Goal: Task Accomplishment & Management: Complete application form

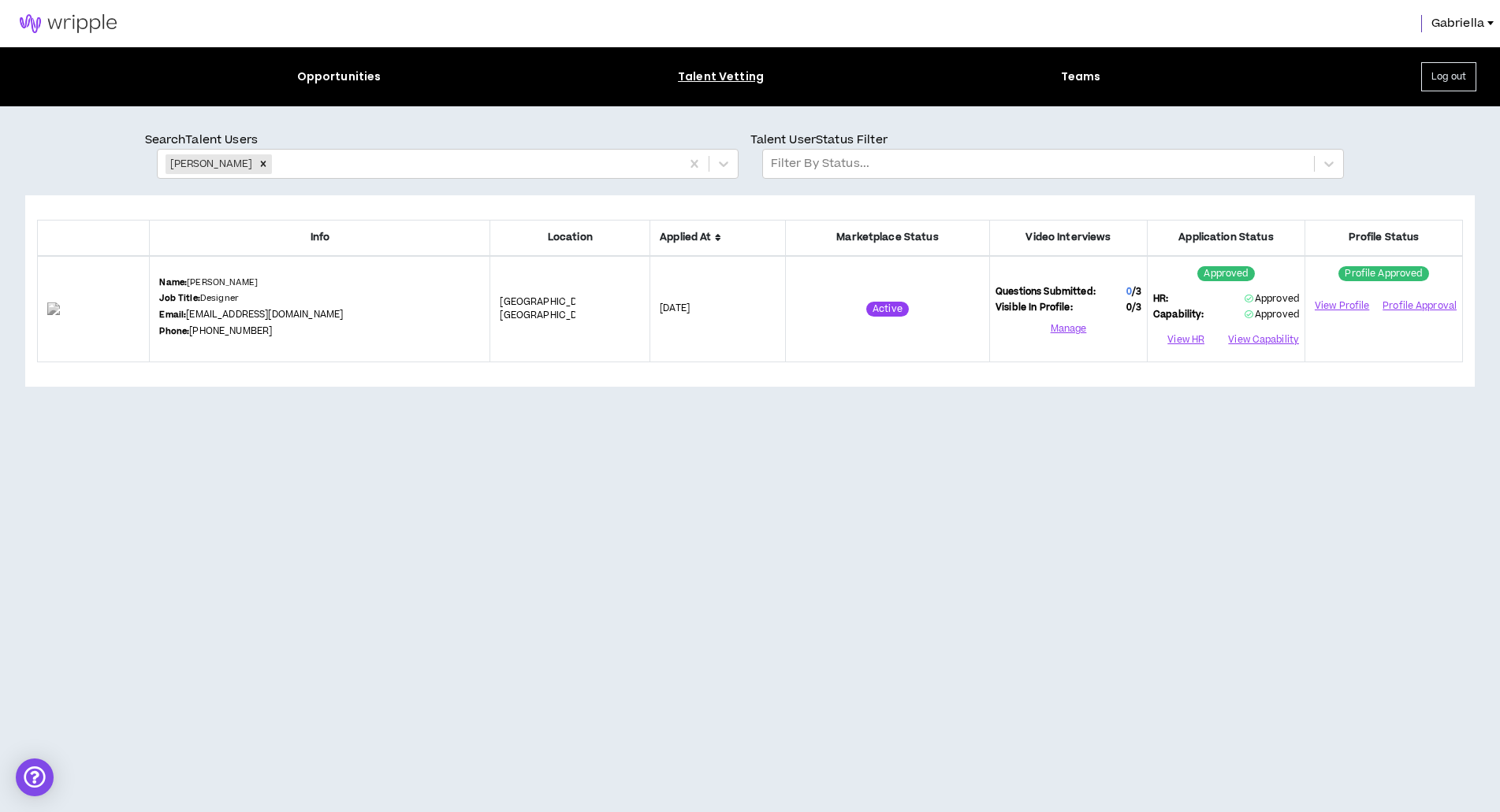
click at [64, 28] on img at bounding box center [68, 23] width 136 height 19
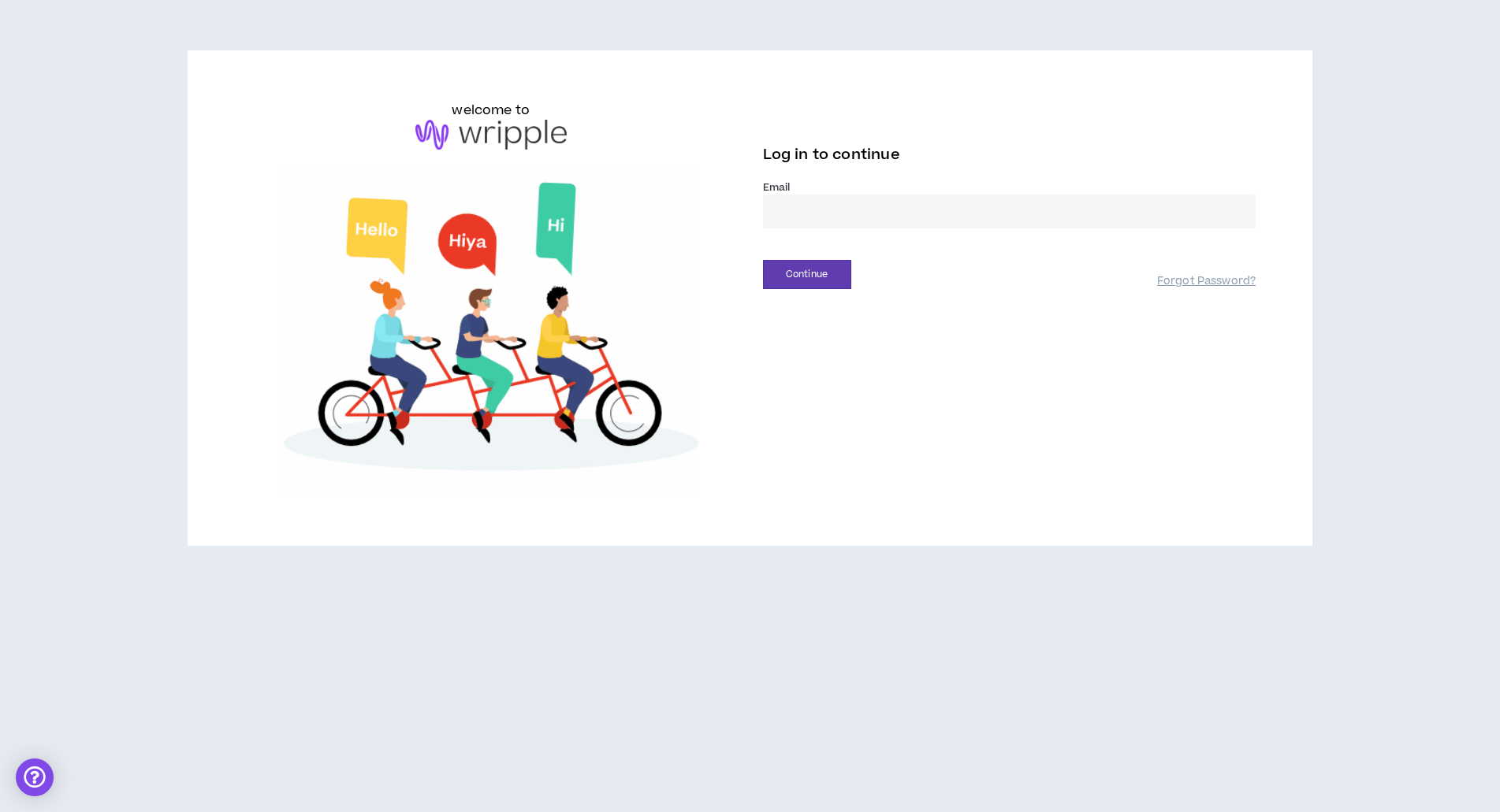
type input "**********"
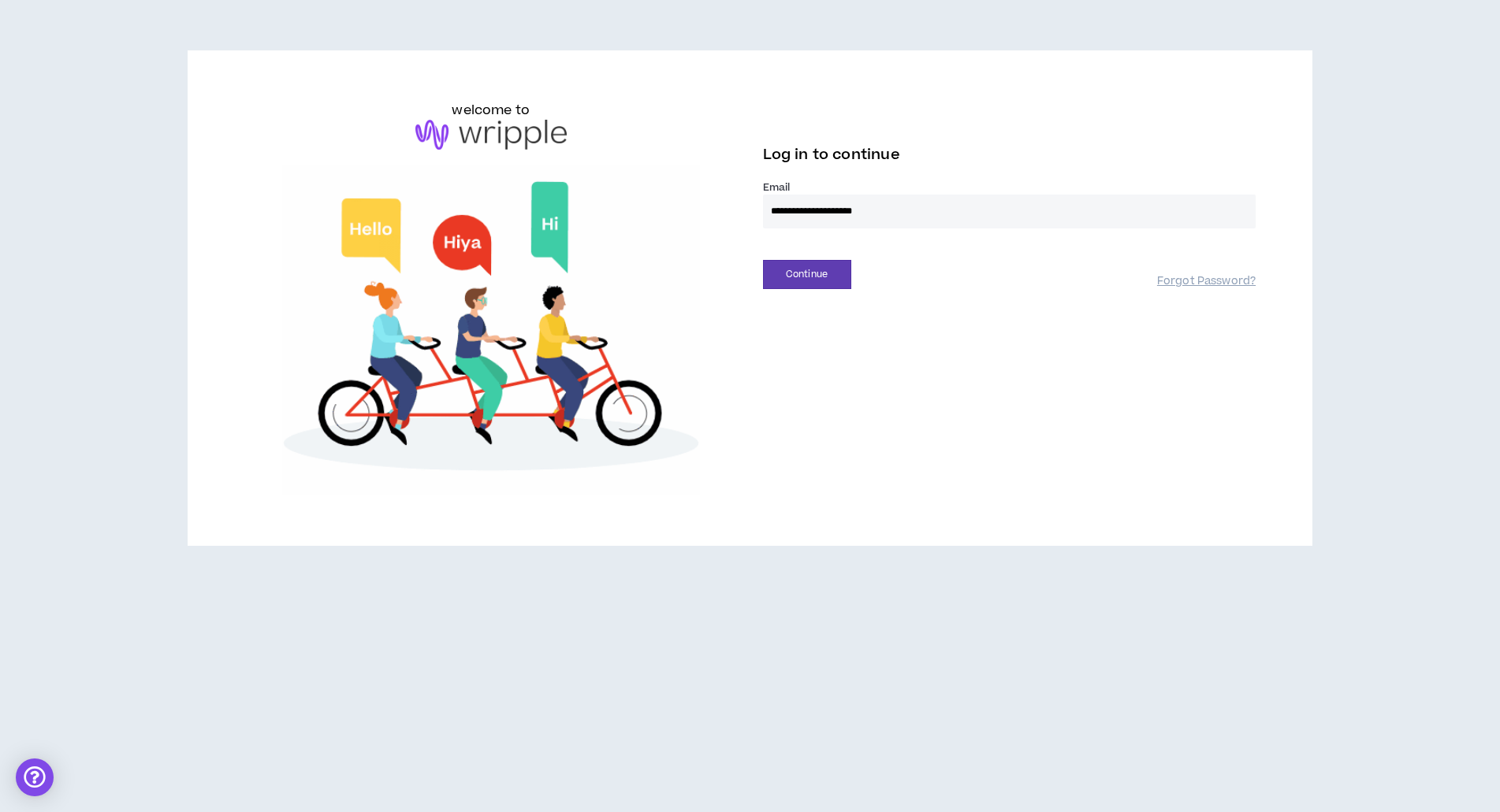
click at [807, 274] on button "Continue" at bounding box center [807, 274] width 88 height 29
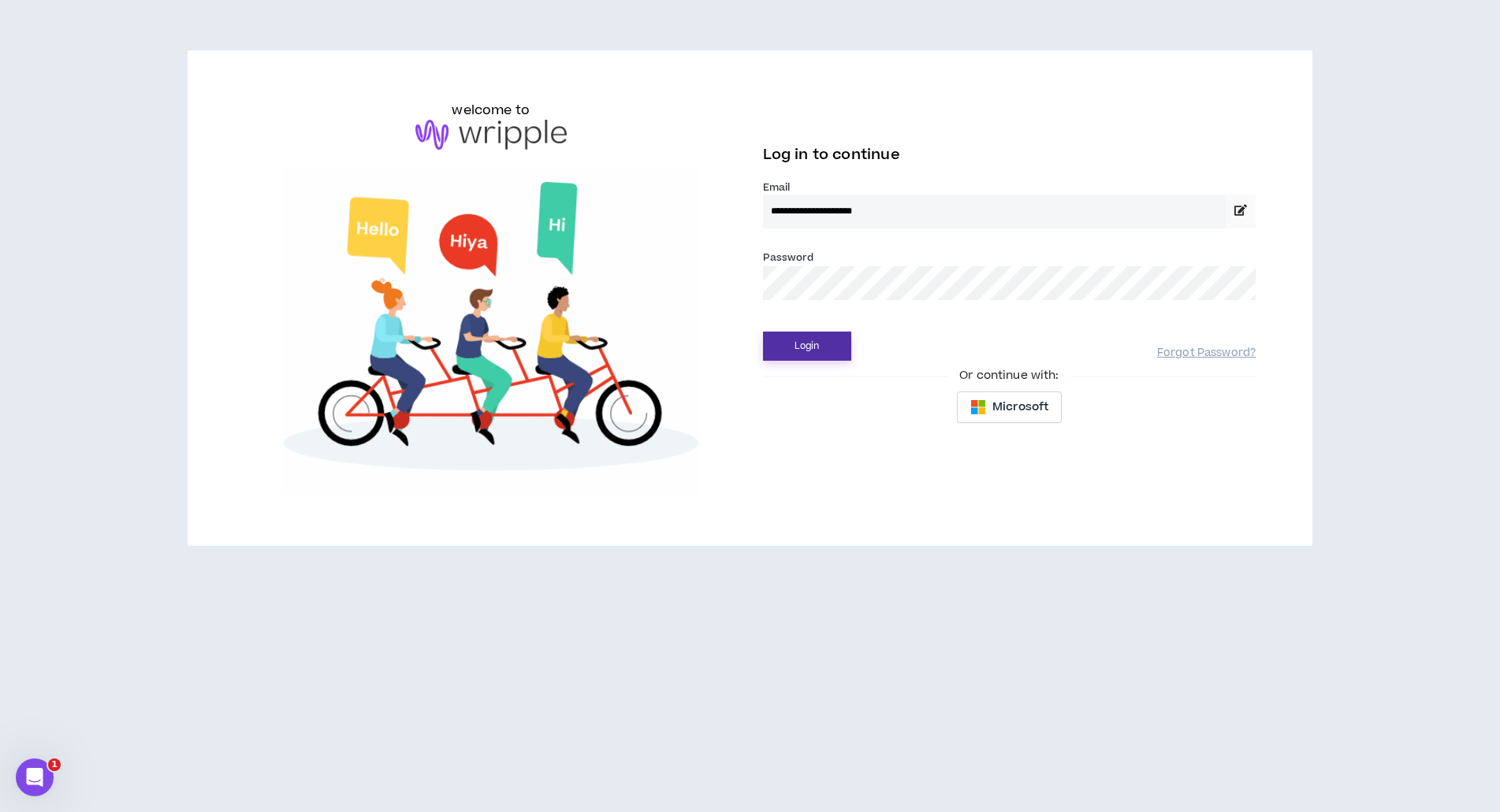
click at [816, 350] on button "Login" at bounding box center [807, 346] width 88 height 29
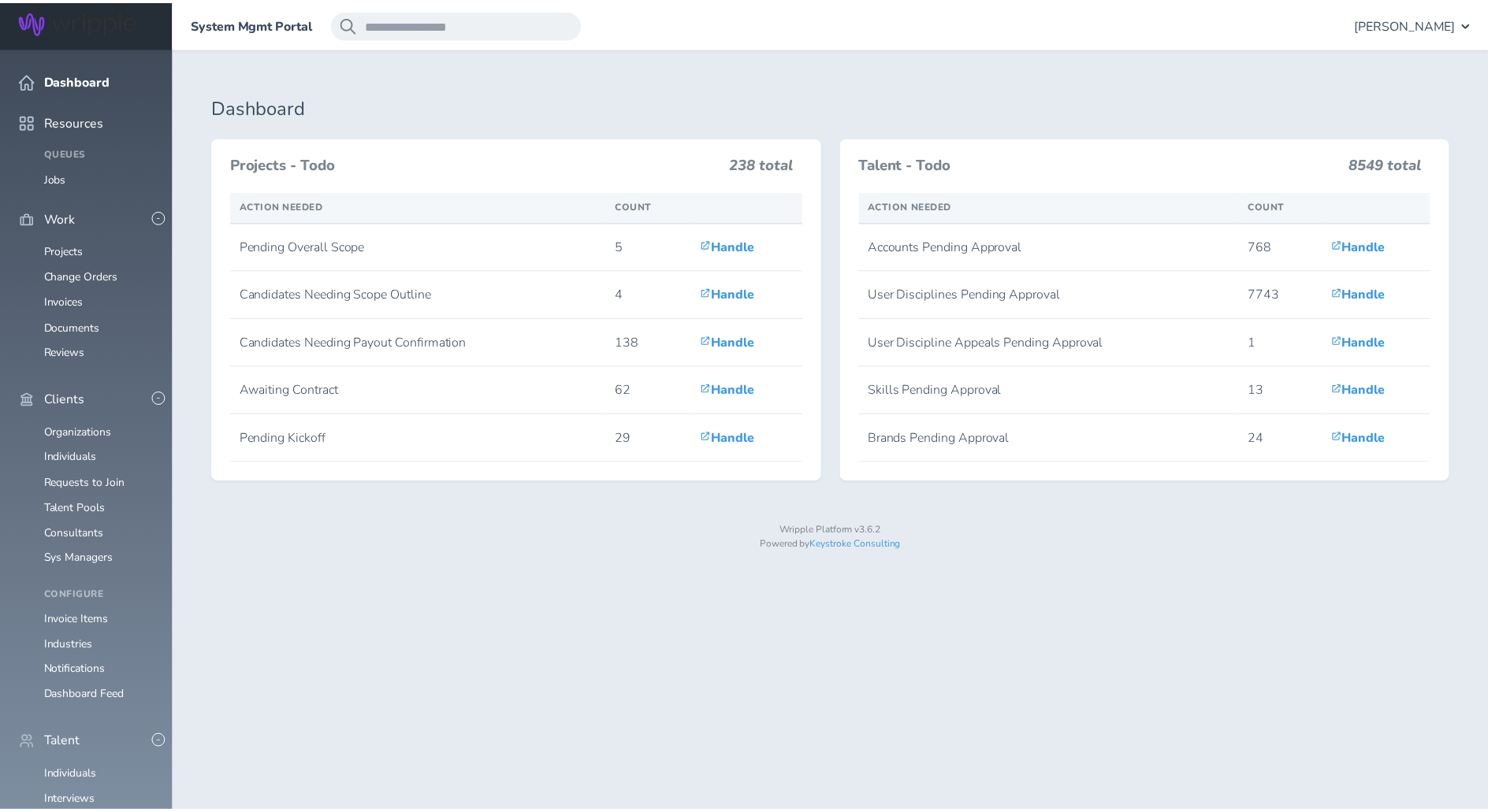
scroll to position [78, 0]
click at [86, 769] on link "Individuals" at bounding box center [70, 776] width 53 height 15
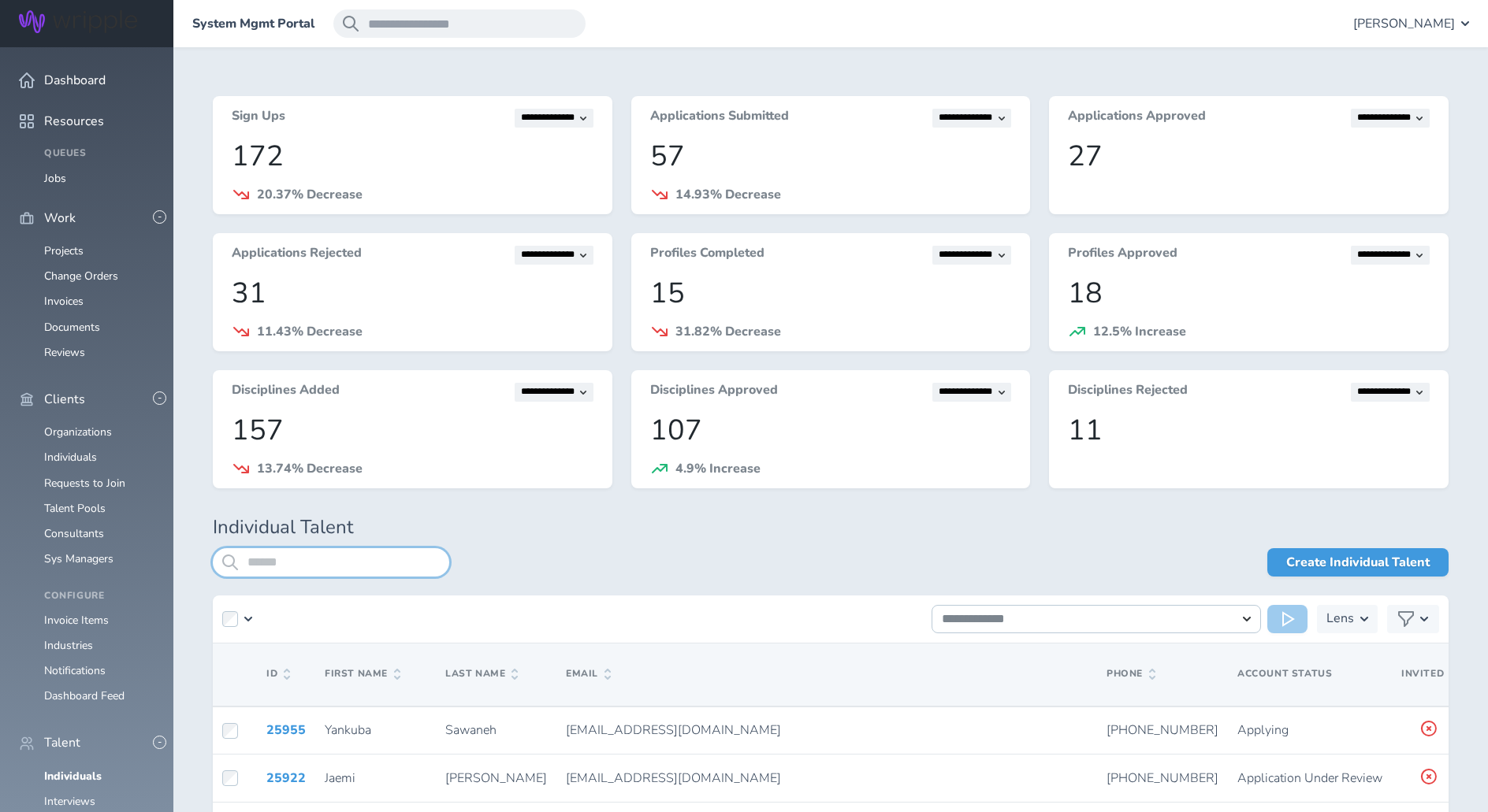
click at [330, 561] on input "search" at bounding box center [331, 562] width 236 height 29
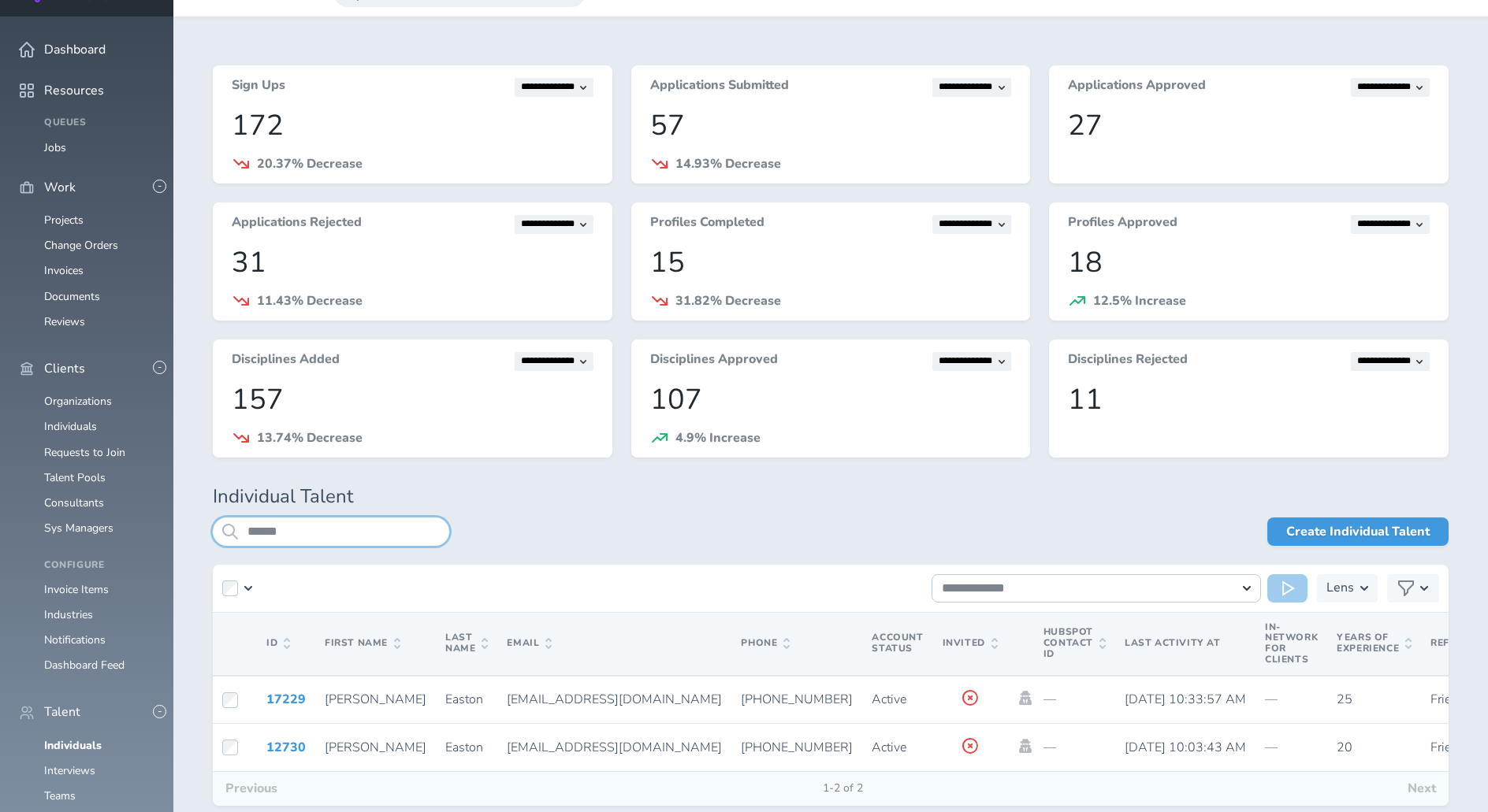
scroll to position [34, 0]
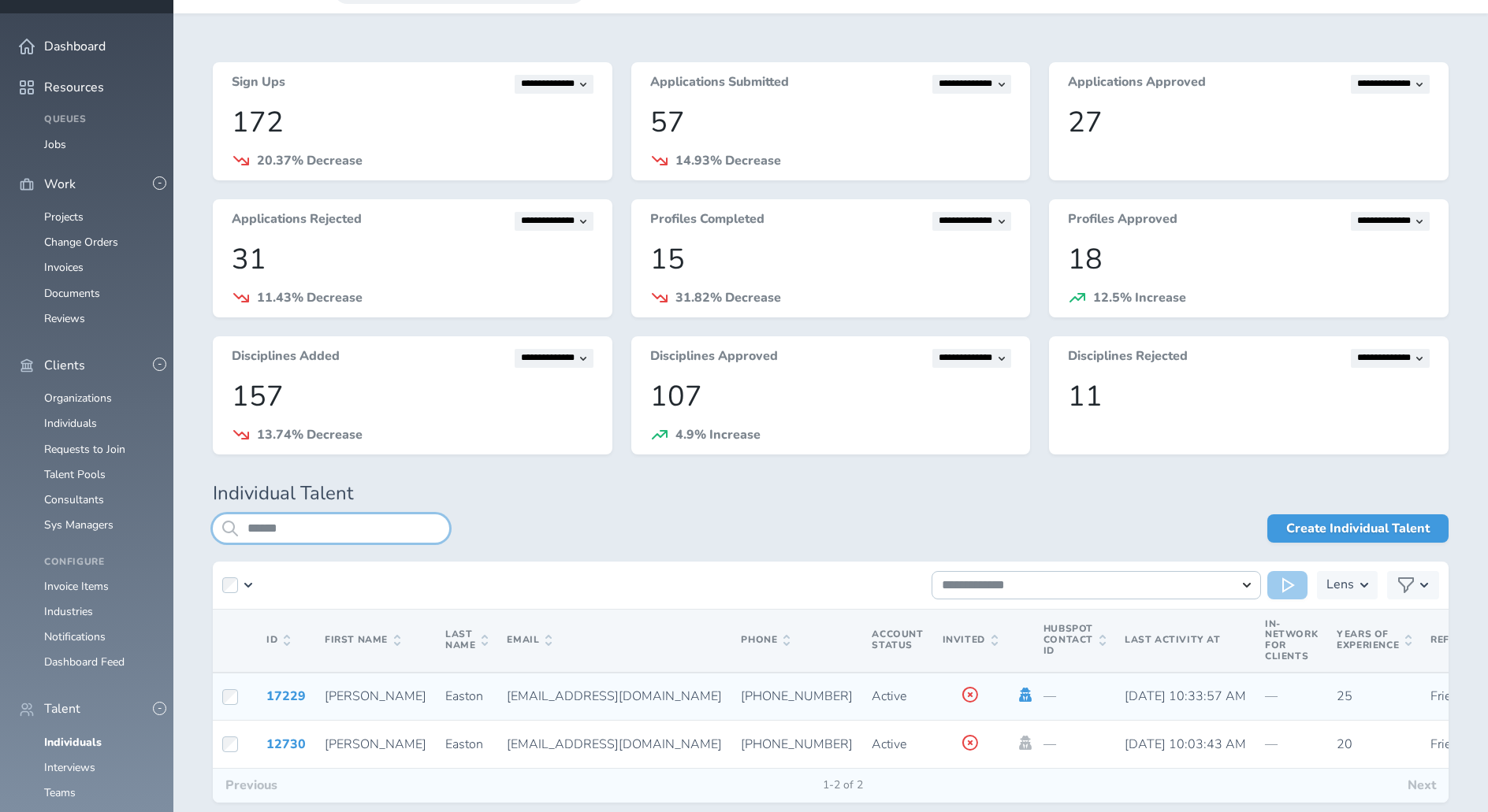
type input "******"
click at [1019, 696] on icon at bounding box center [1025, 695] width 12 height 14
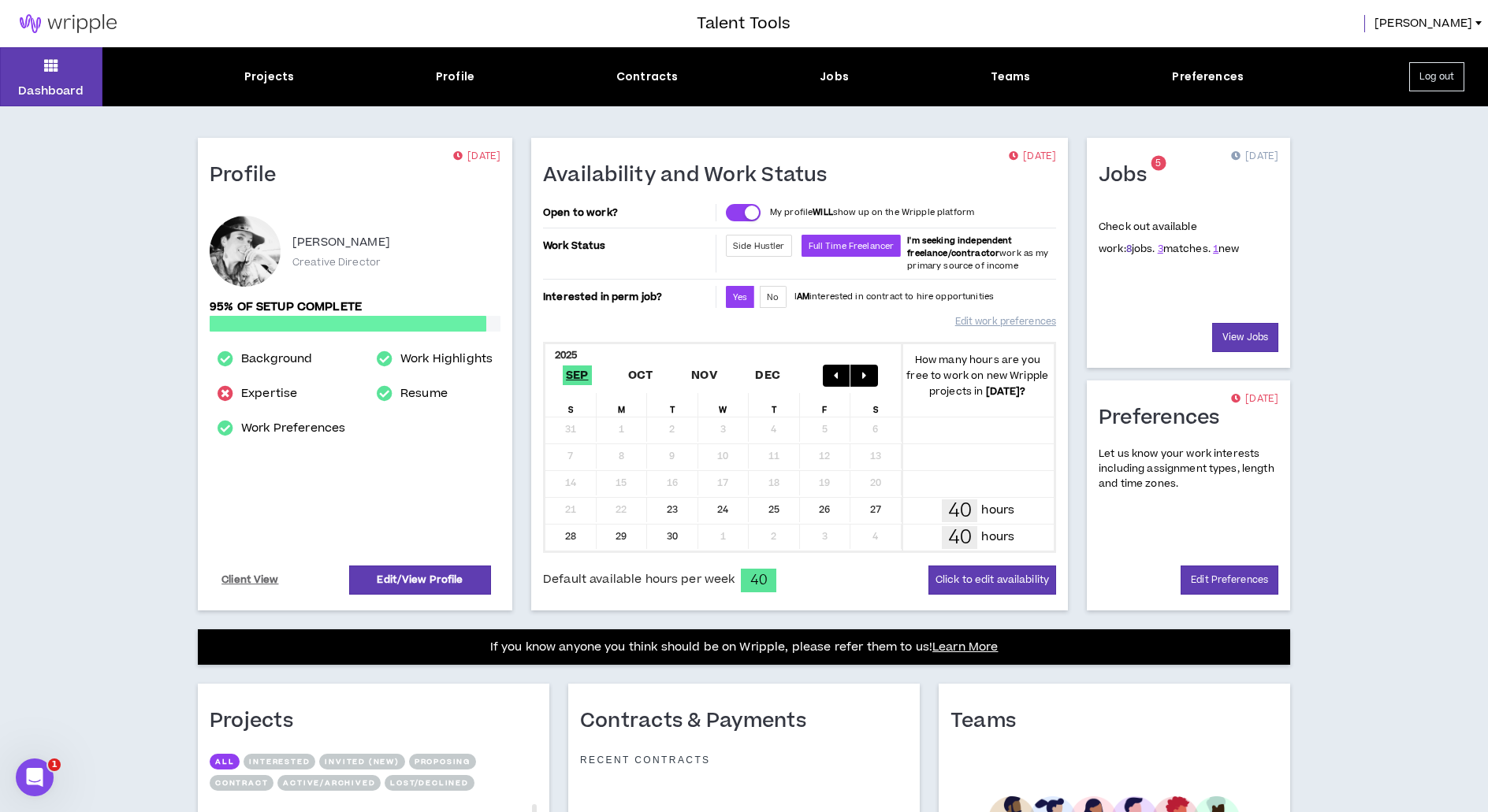
click at [1126, 252] on link "8" at bounding box center [1129, 248] width 6 height 14
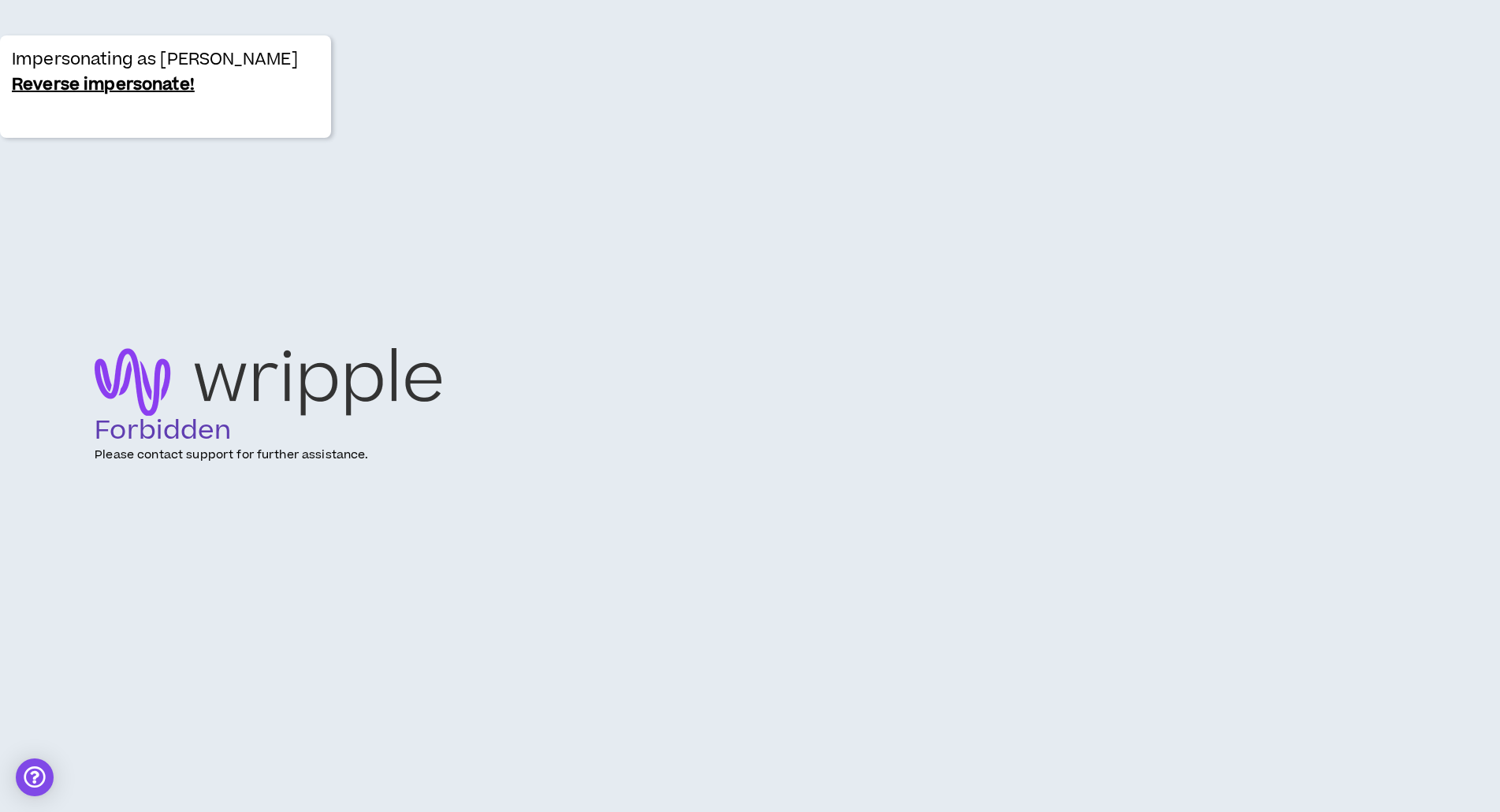
click at [88, 87] on link "Reverse impersonate!" at bounding box center [103, 85] width 183 height 25
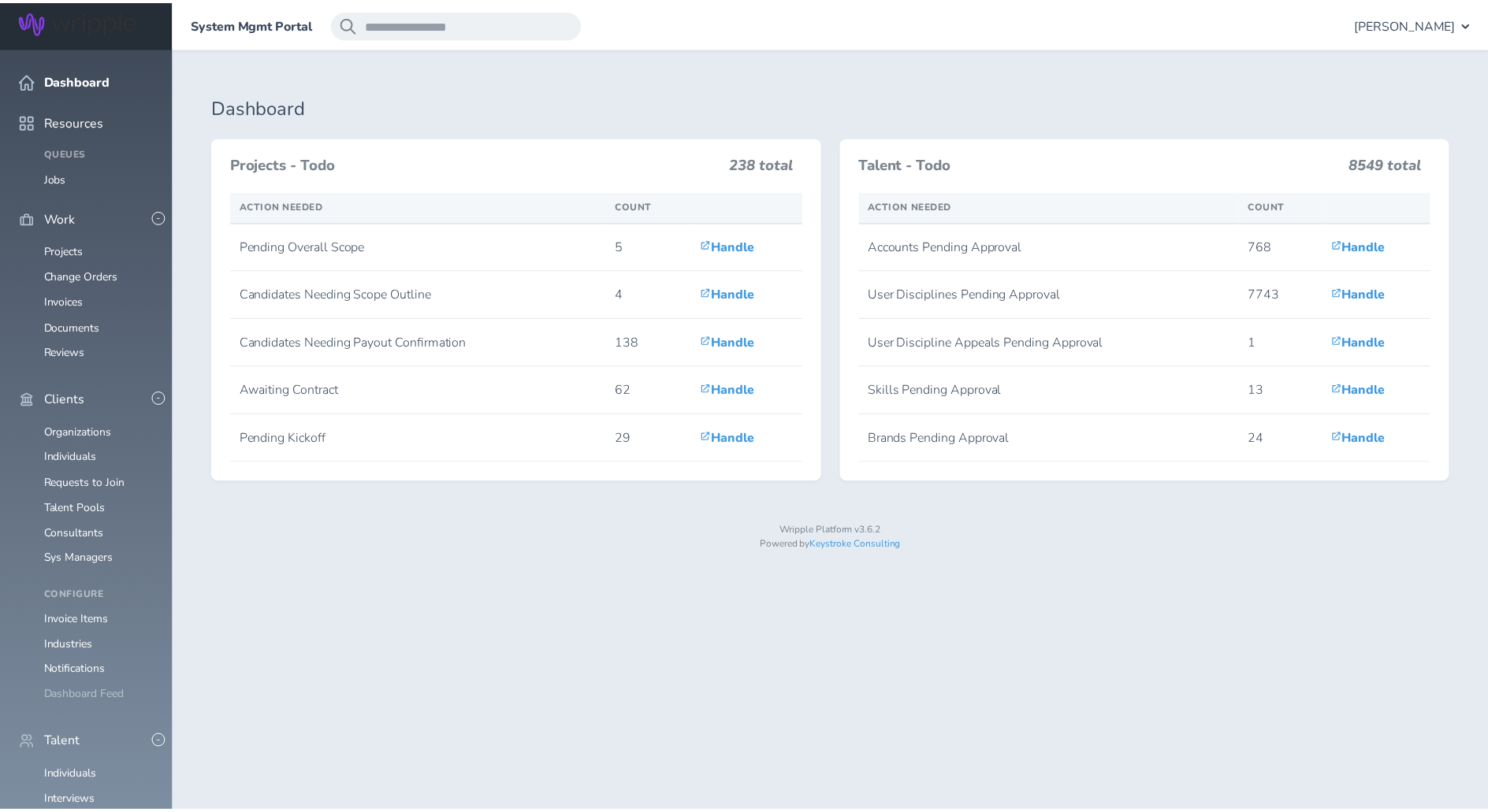
scroll to position [150, 0]
click at [61, 769] on link "Individuals" at bounding box center [70, 776] width 53 height 15
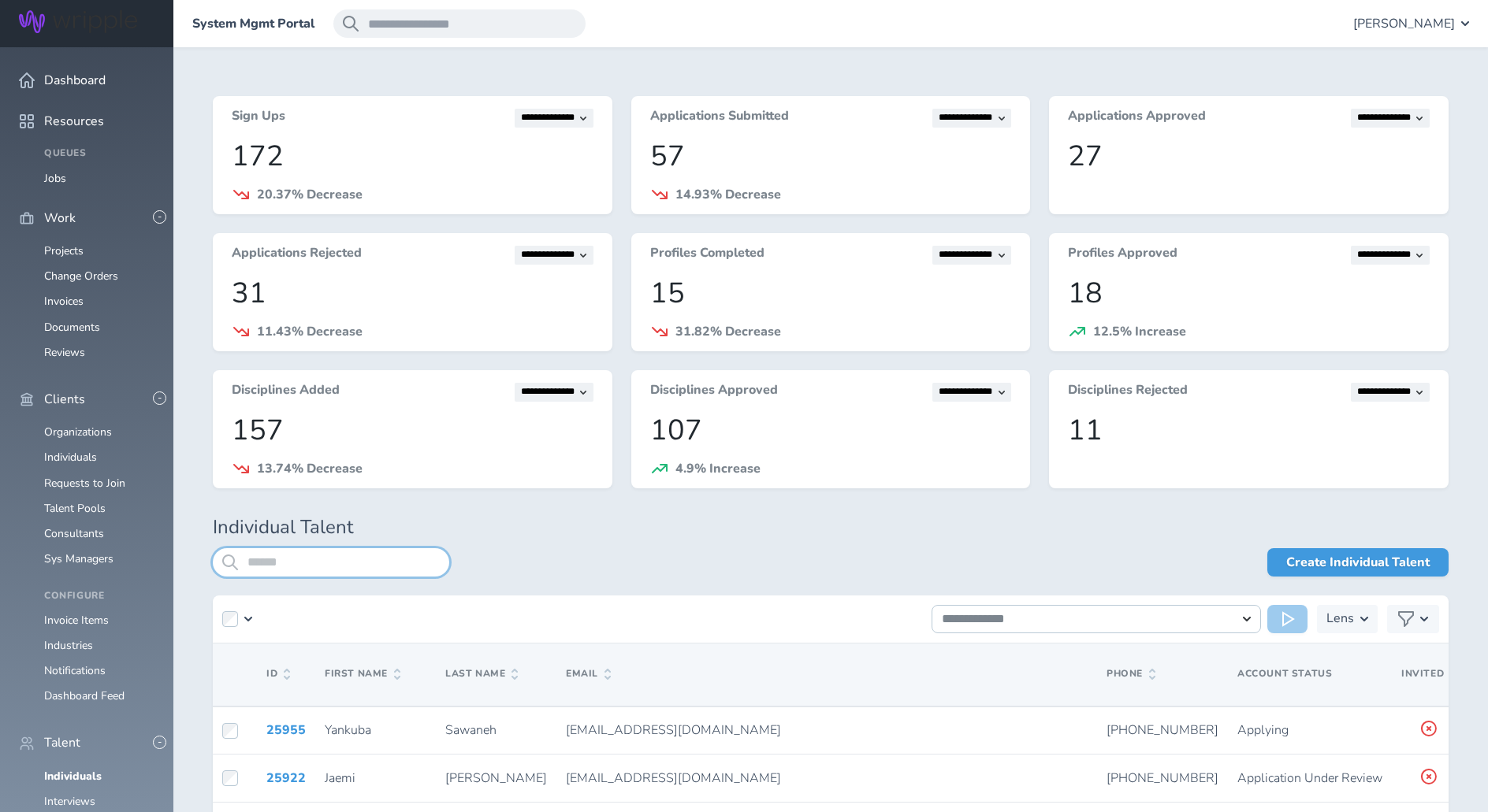
click at [353, 565] on input "search" at bounding box center [331, 562] width 236 height 29
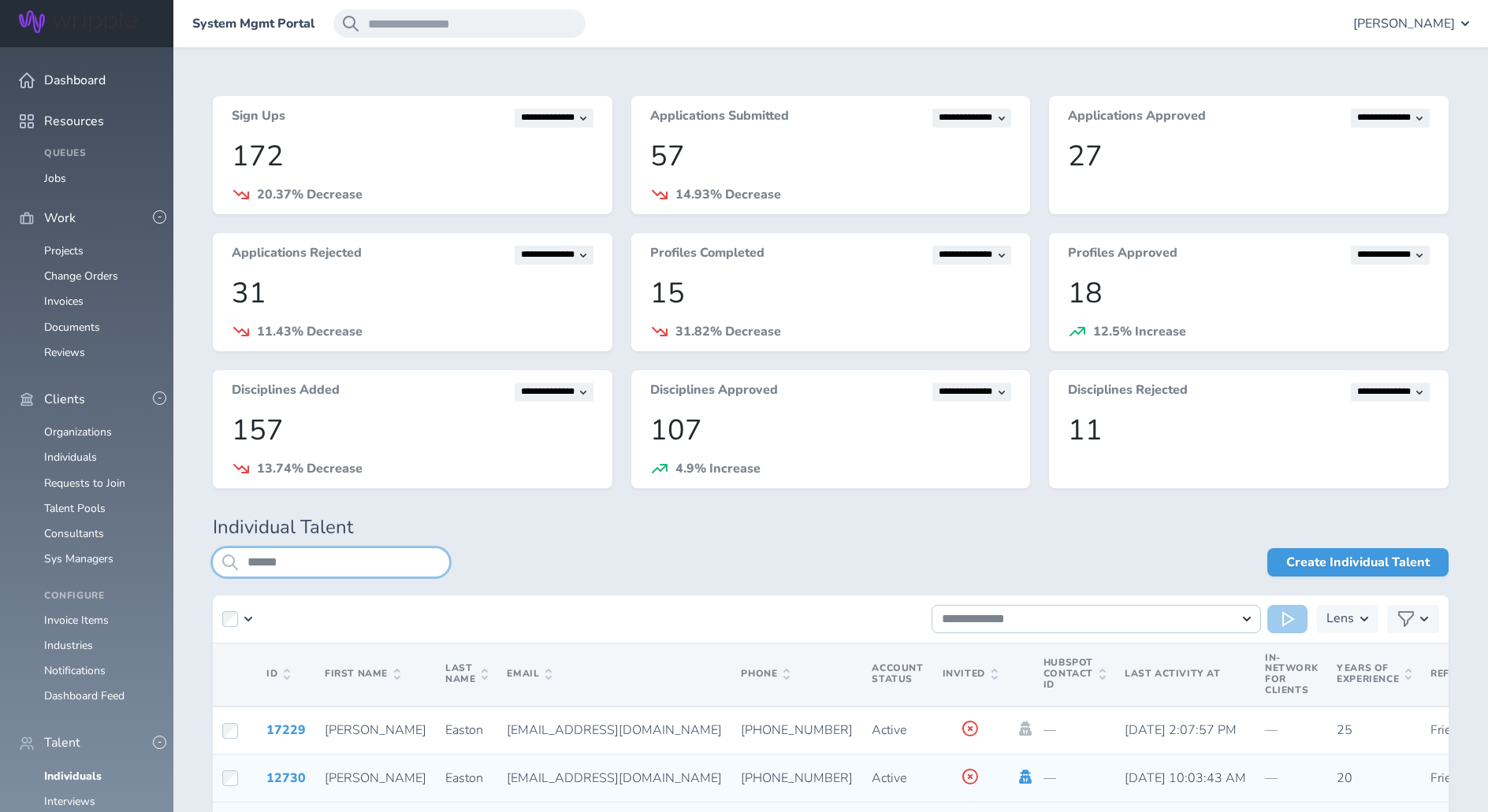
type input "******"
click at [1017, 776] on icon at bounding box center [1025, 776] width 17 height 14
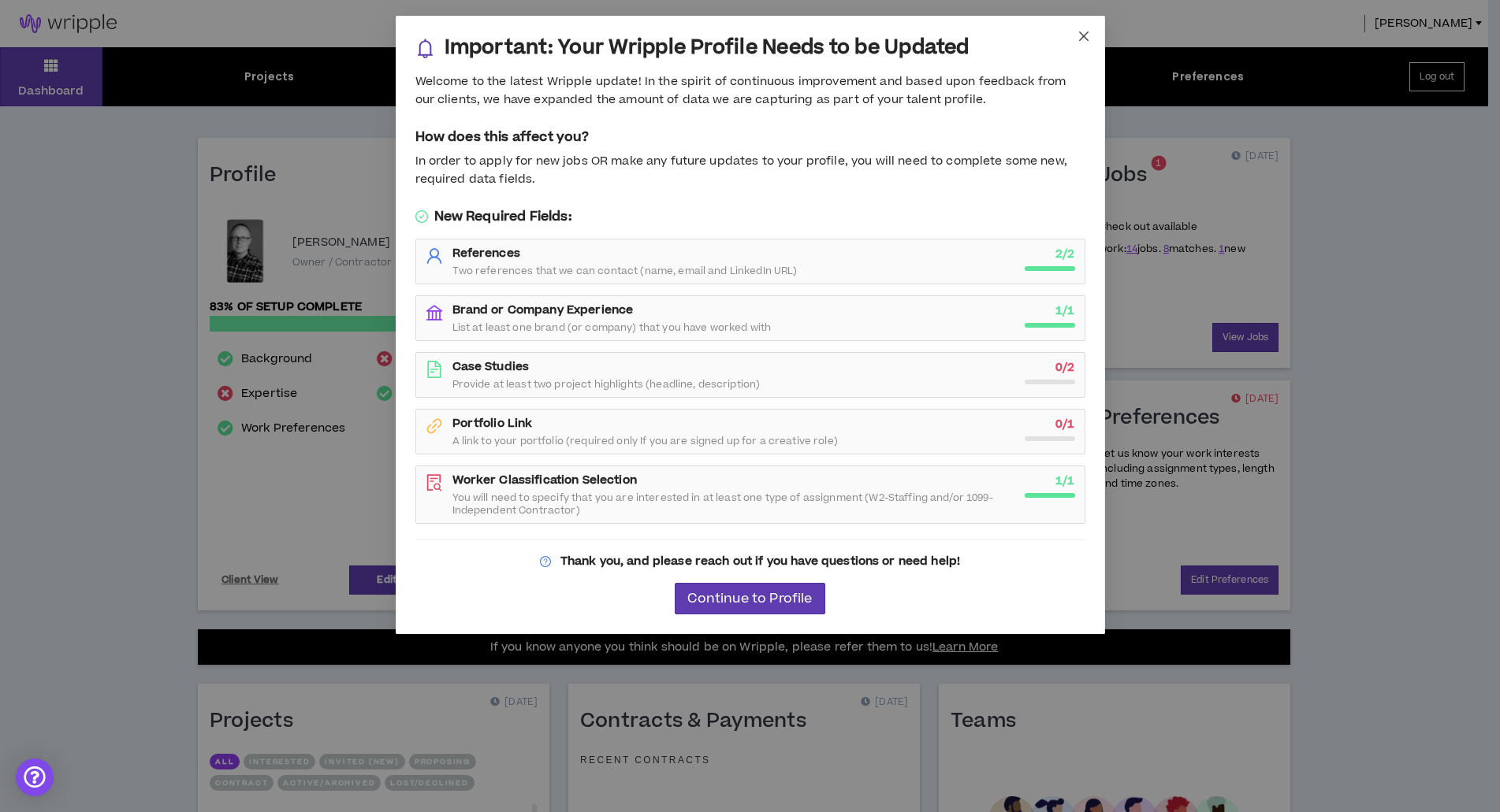
click at [1087, 36] on icon "close" at bounding box center [1083, 36] width 12 height 12
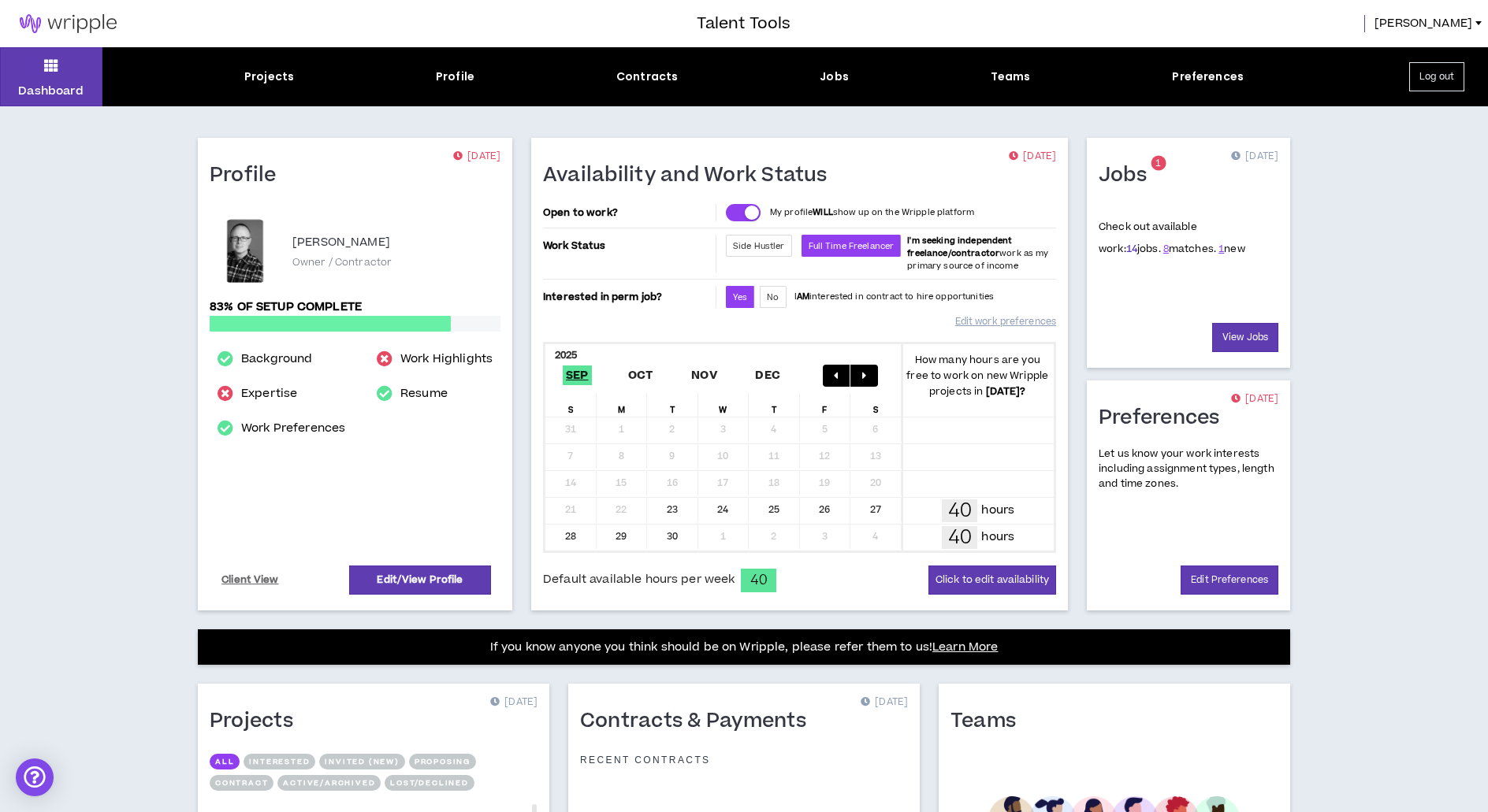
click at [1126, 252] on link "14" at bounding box center [1132, 248] width 11 height 14
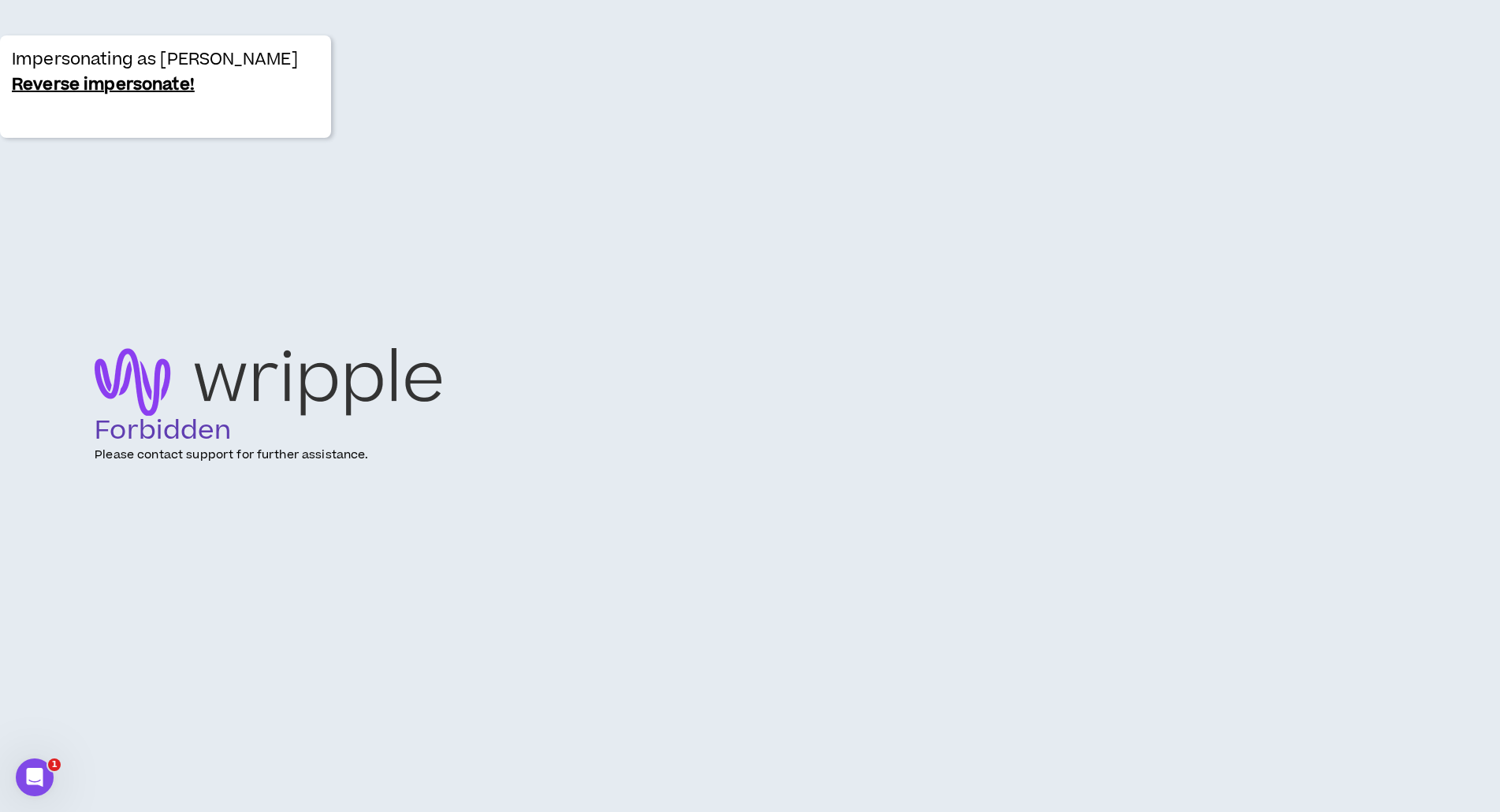
click at [116, 86] on link "Reverse impersonate!" at bounding box center [103, 85] width 183 height 25
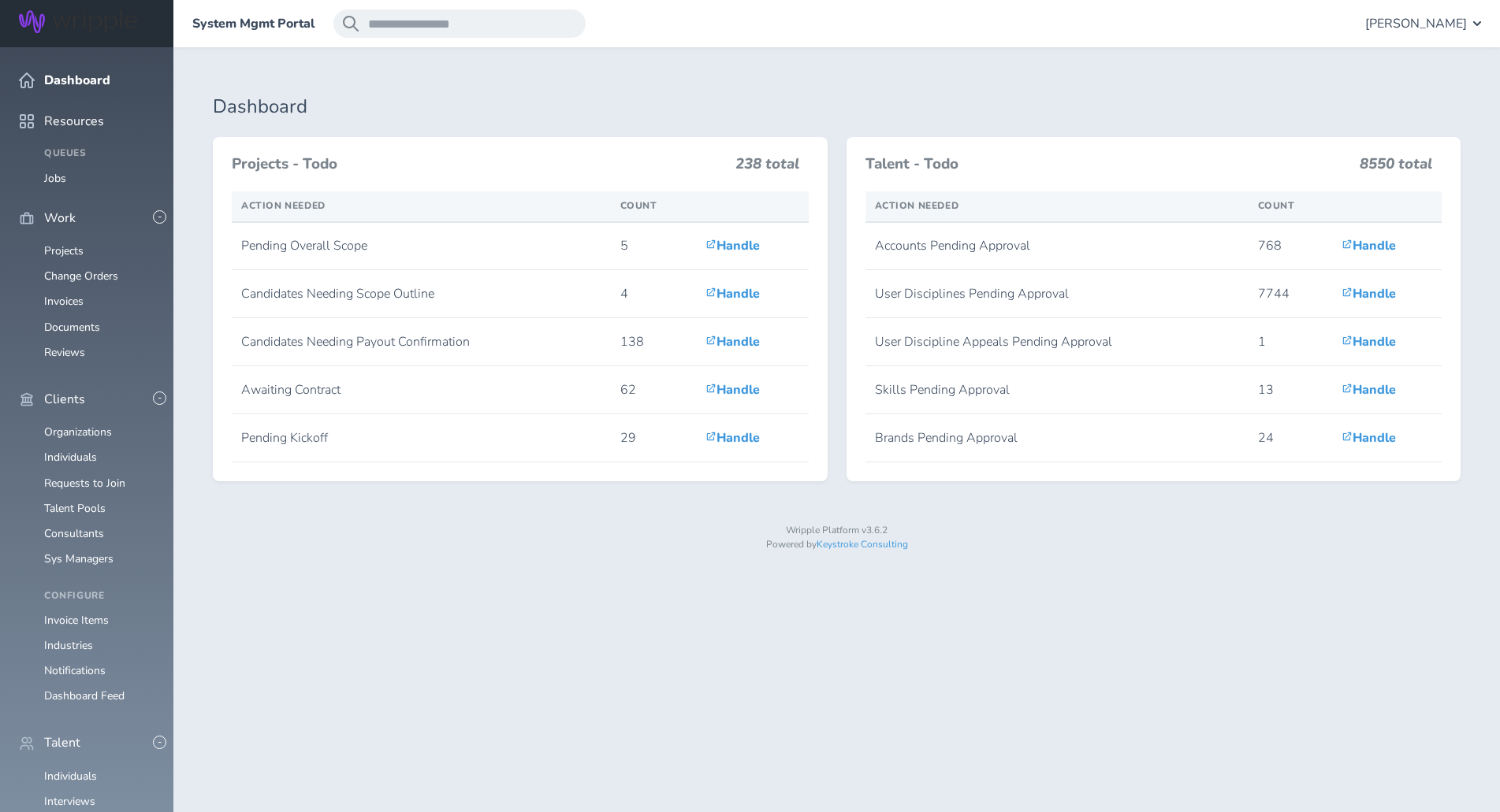
click at [1396, 16] on span "[PERSON_NAME]" at bounding box center [1415, 23] width 102 height 14
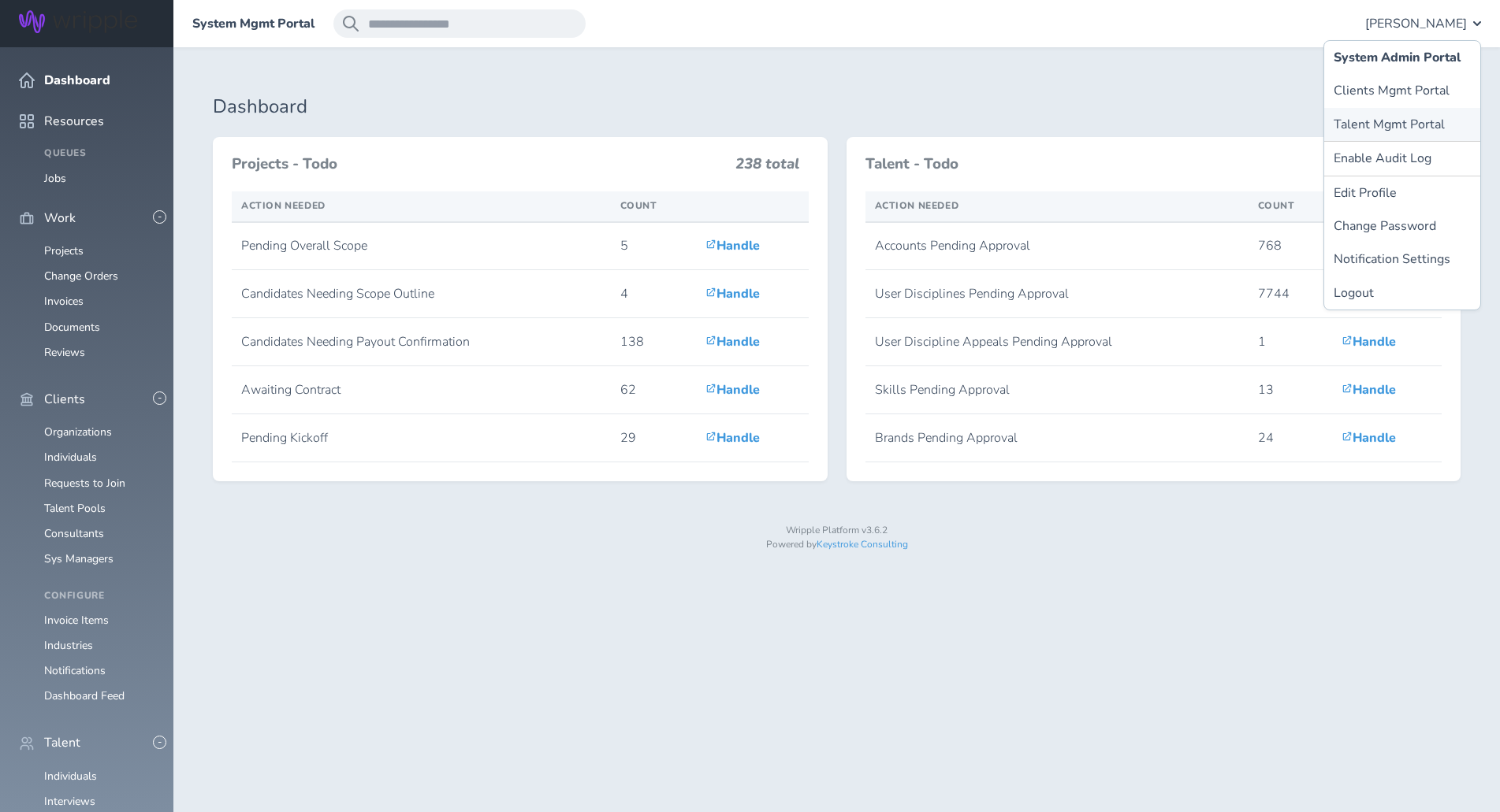
click at [1376, 125] on link "Talent Mgmt Portal" at bounding box center [1402, 125] width 156 height 33
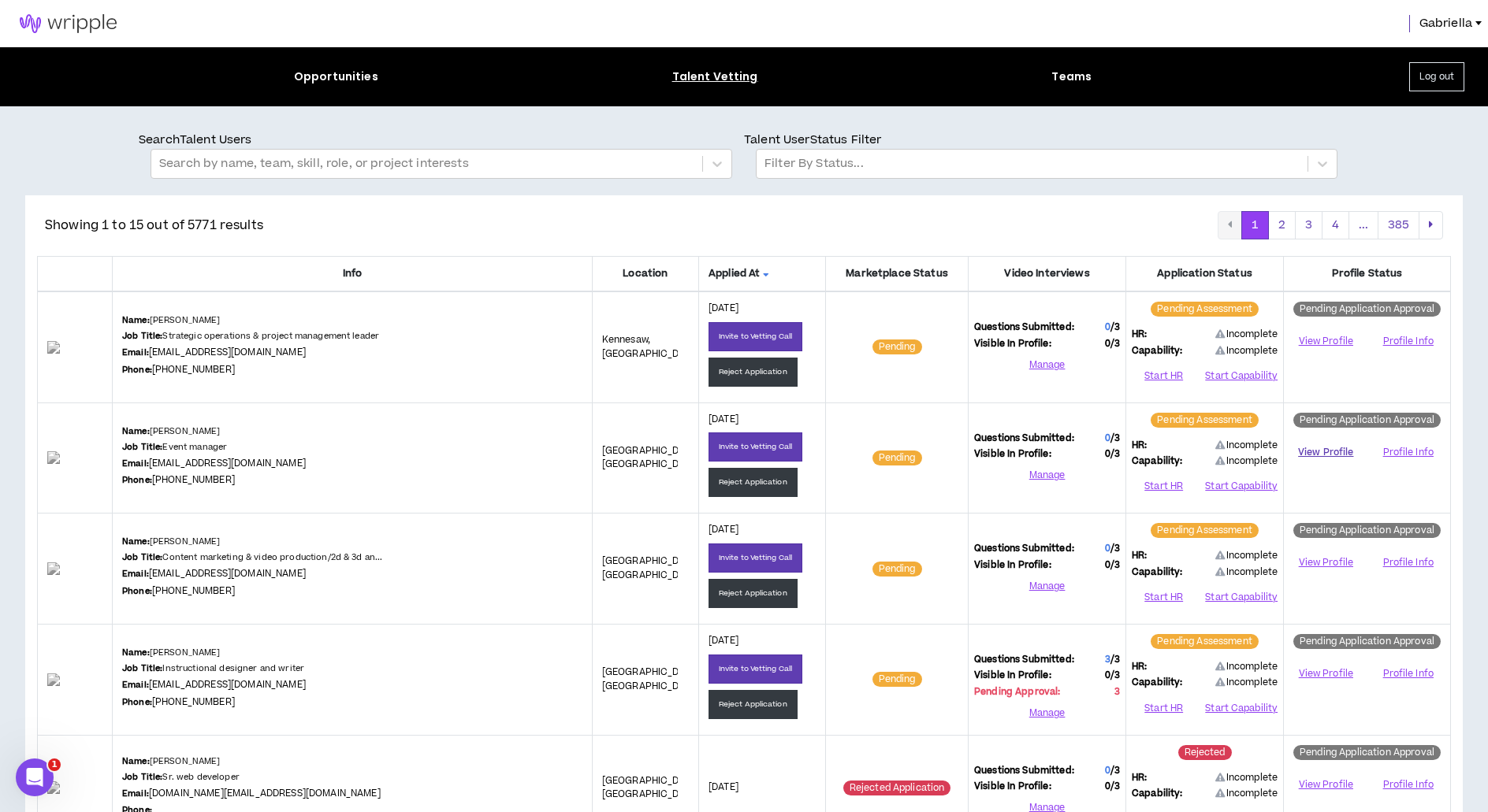
click at [1332, 447] on link "View Profile" at bounding box center [1326, 453] width 73 height 28
click at [1161, 487] on button "Start HR" at bounding box center [1164, 486] width 64 height 24
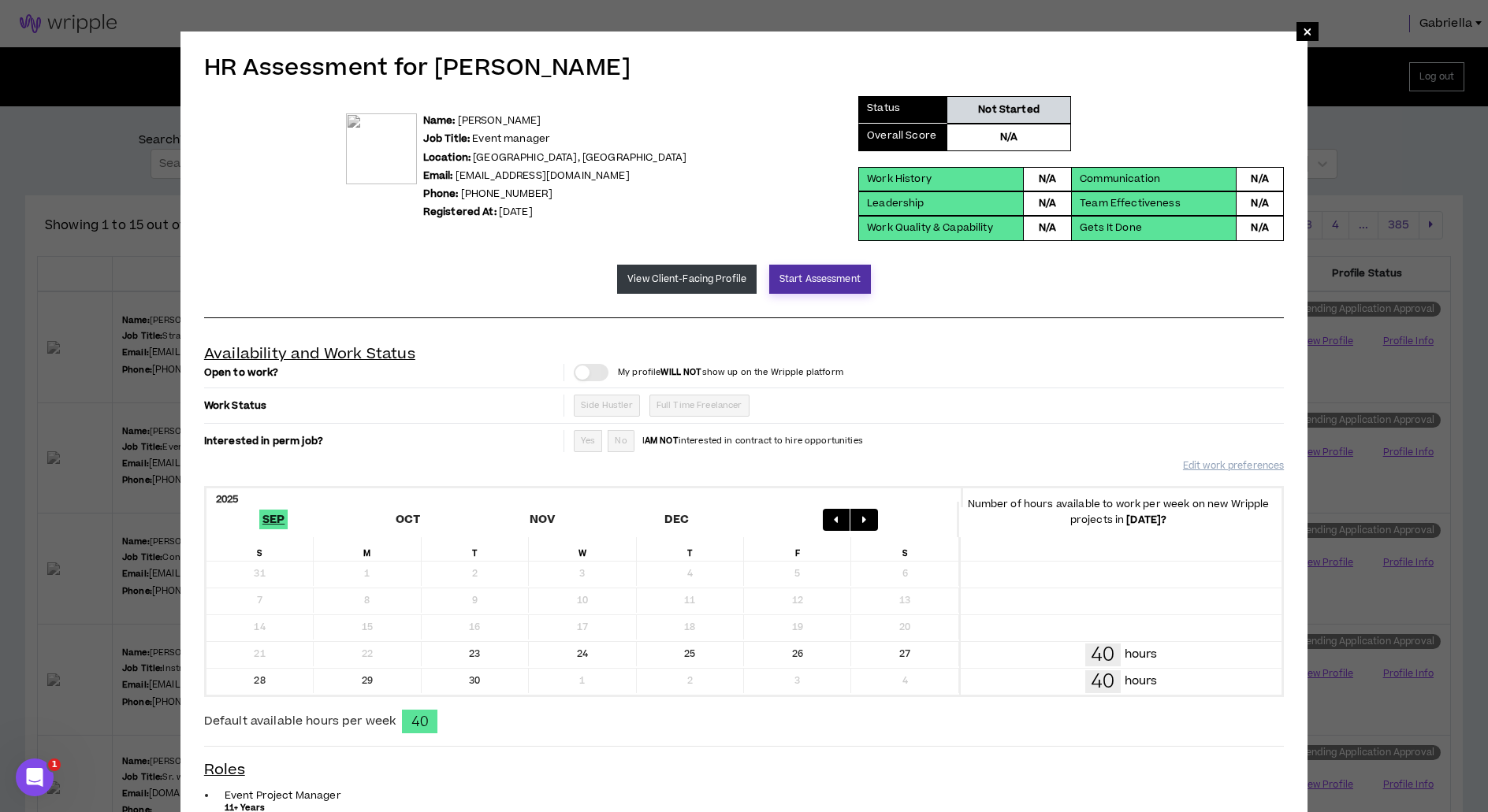
click at [809, 287] on button "Start Assessment" at bounding box center [820, 279] width 102 height 29
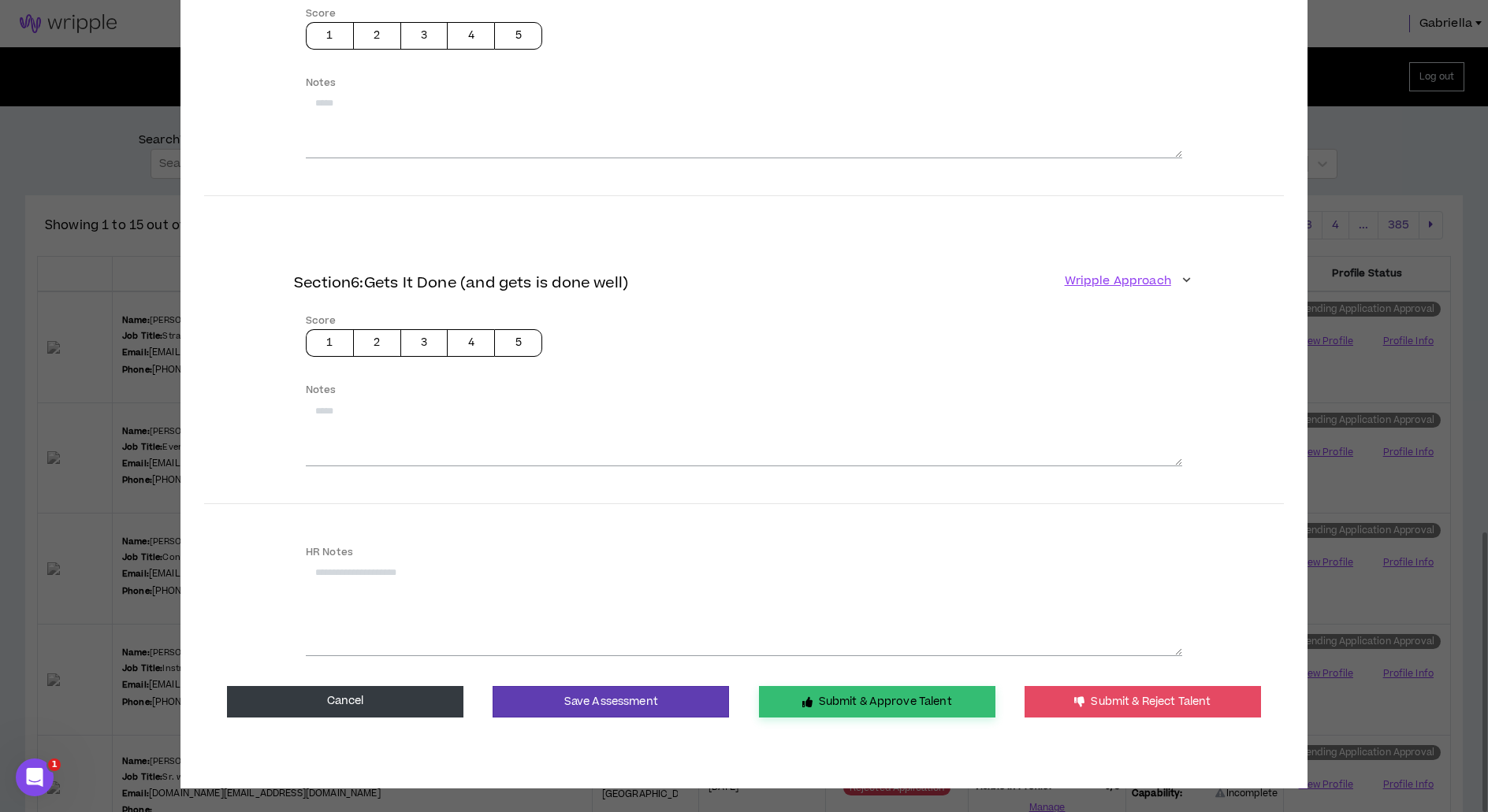
click at [808, 697] on icon "button" at bounding box center [808, 702] width 11 height 11
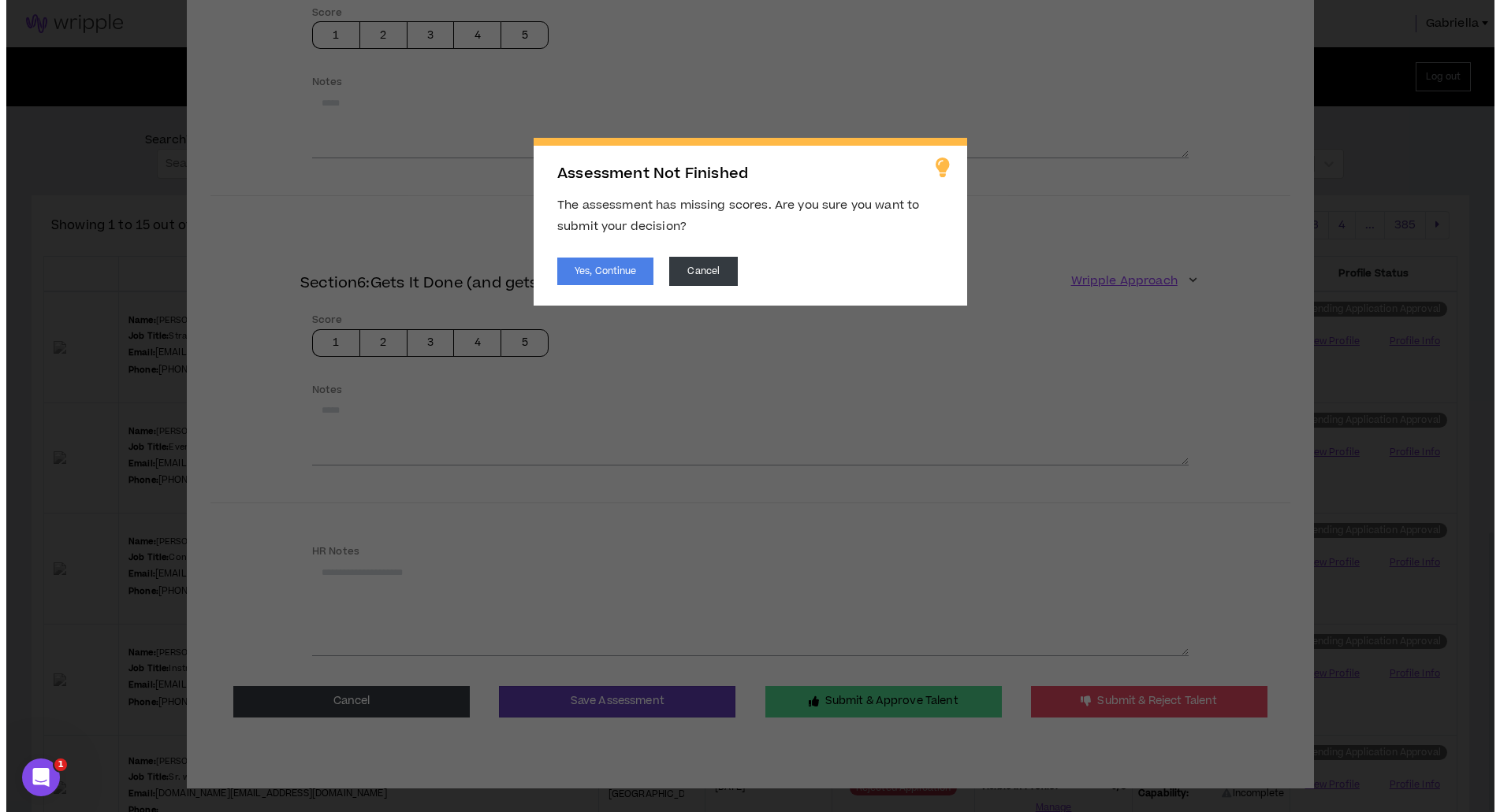
scroll to position [320, 0]
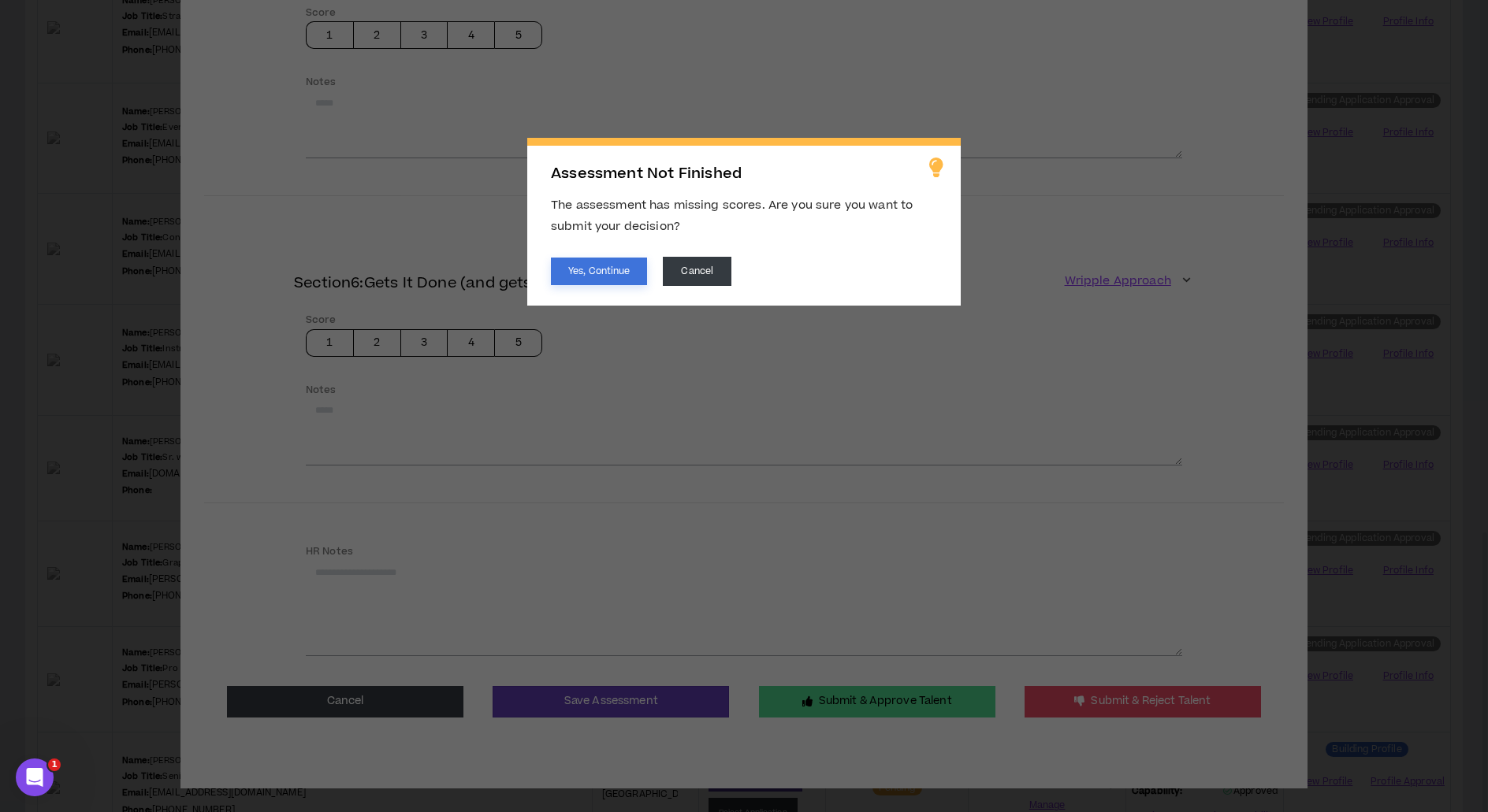
click at [588, 275] on button "Yes, Continue" at bounding box center [599, 271] width 96 height 28
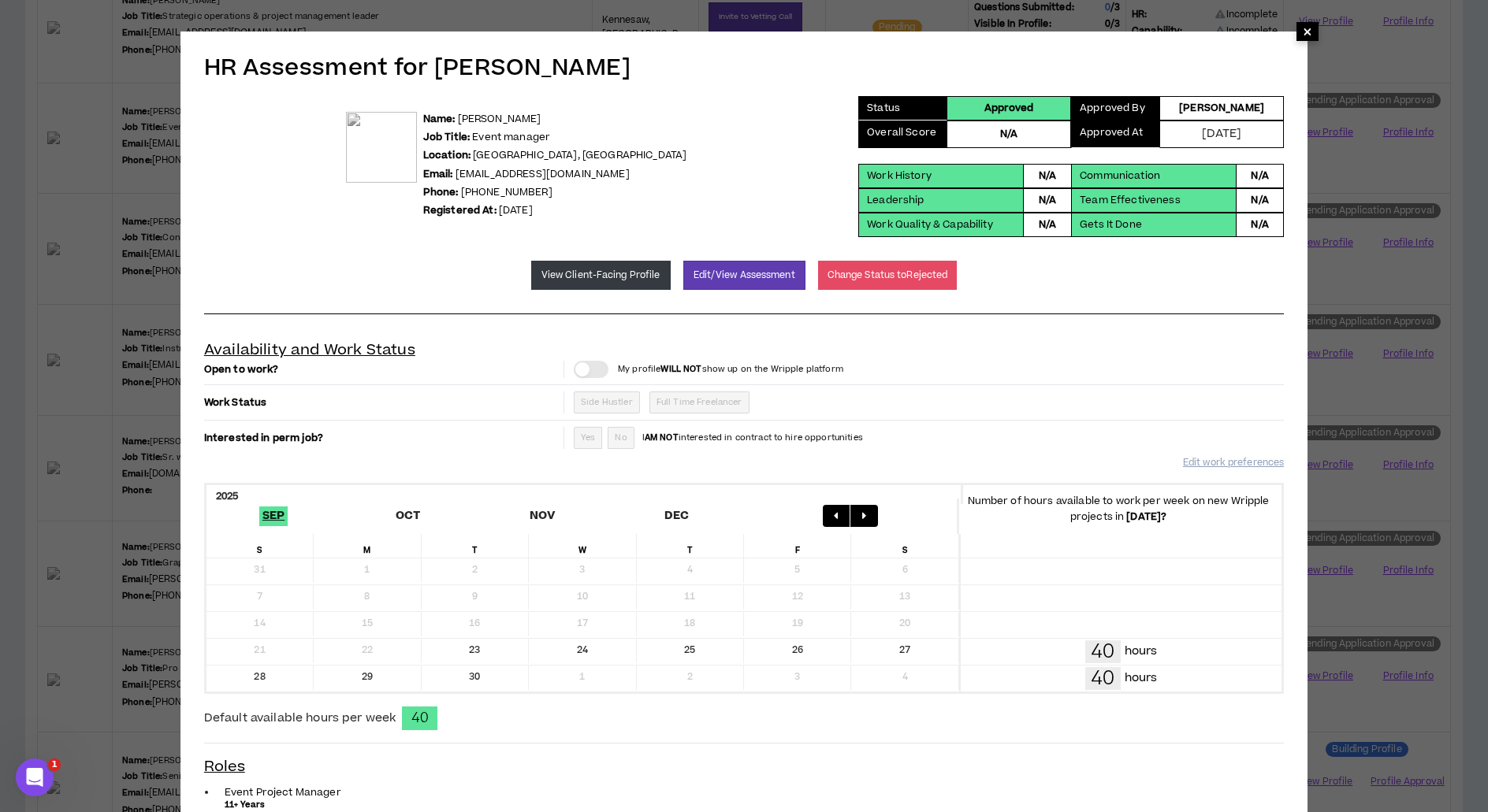
click at [1303, 33] on span "×" at bounding box center [1308, 31] width 10 height 19
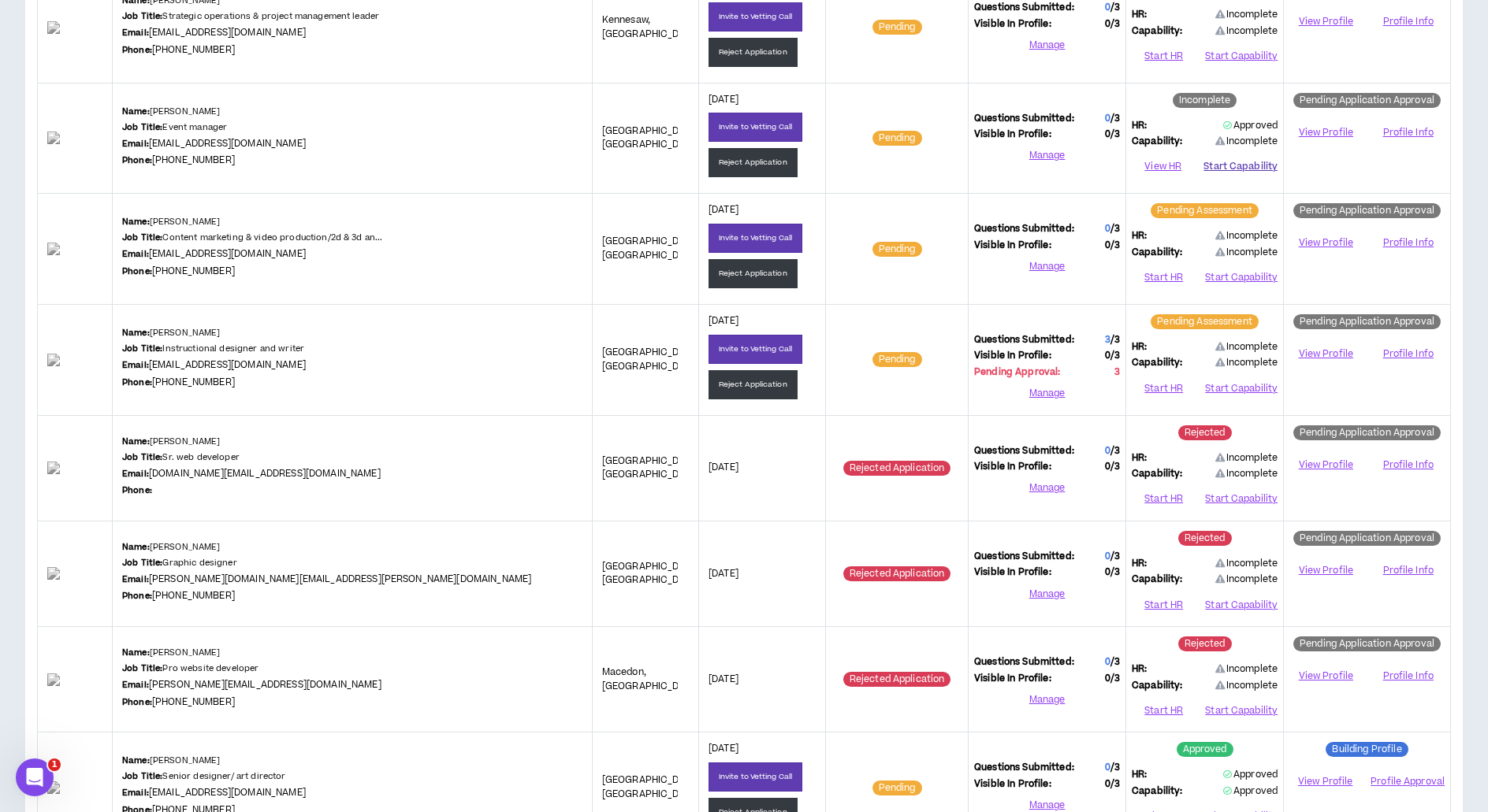
click at [1267, 161] on button "Start Capability" at bounding box center [1240, 167] width 74 height 24
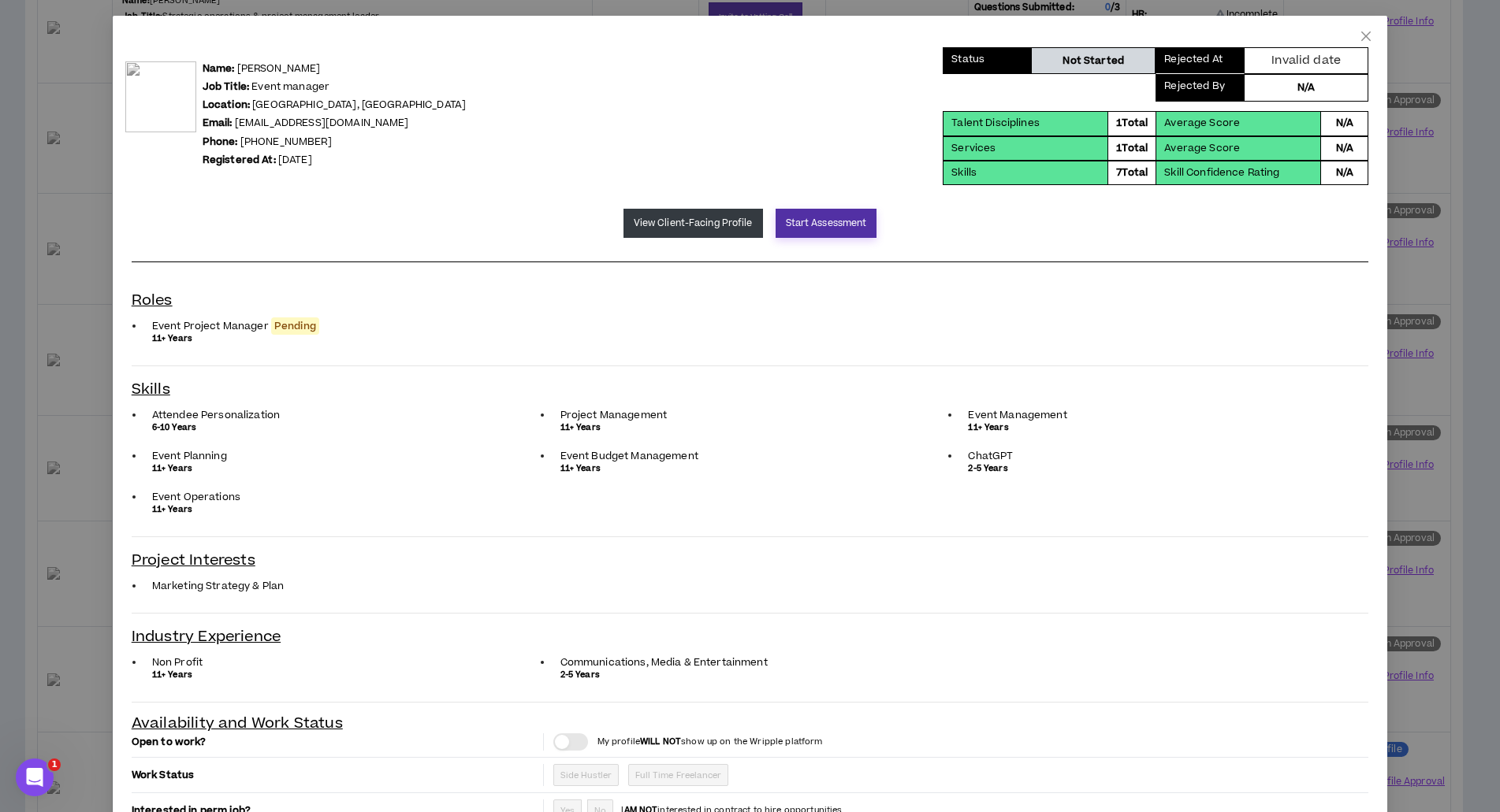
click at [804, 223] on button "Start Assessment" at bounding box center [826, 223] width 102 height 29
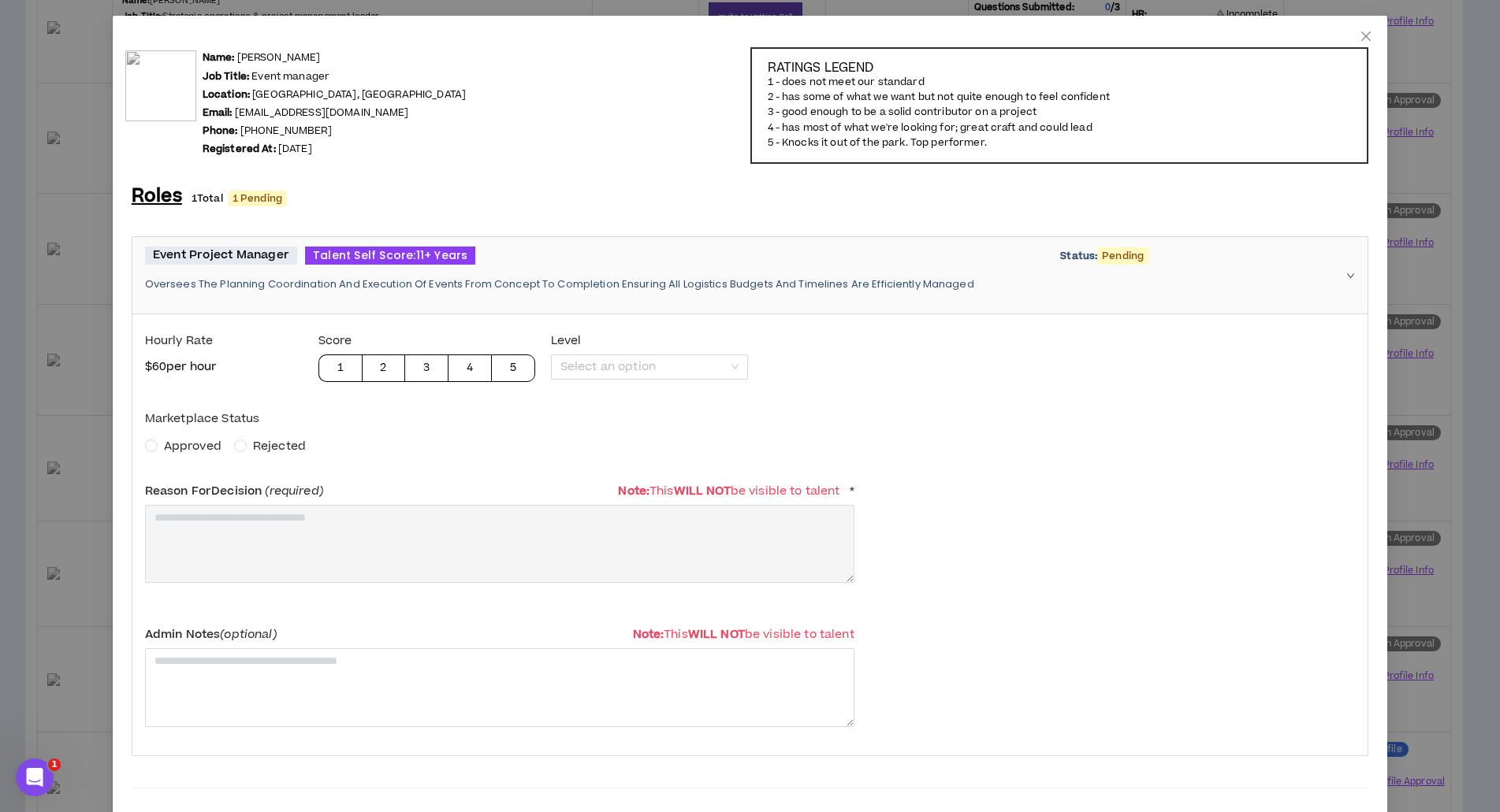
click at [194, 441] on span "Approved" at bounding box center [192, 446] width 58 height 16
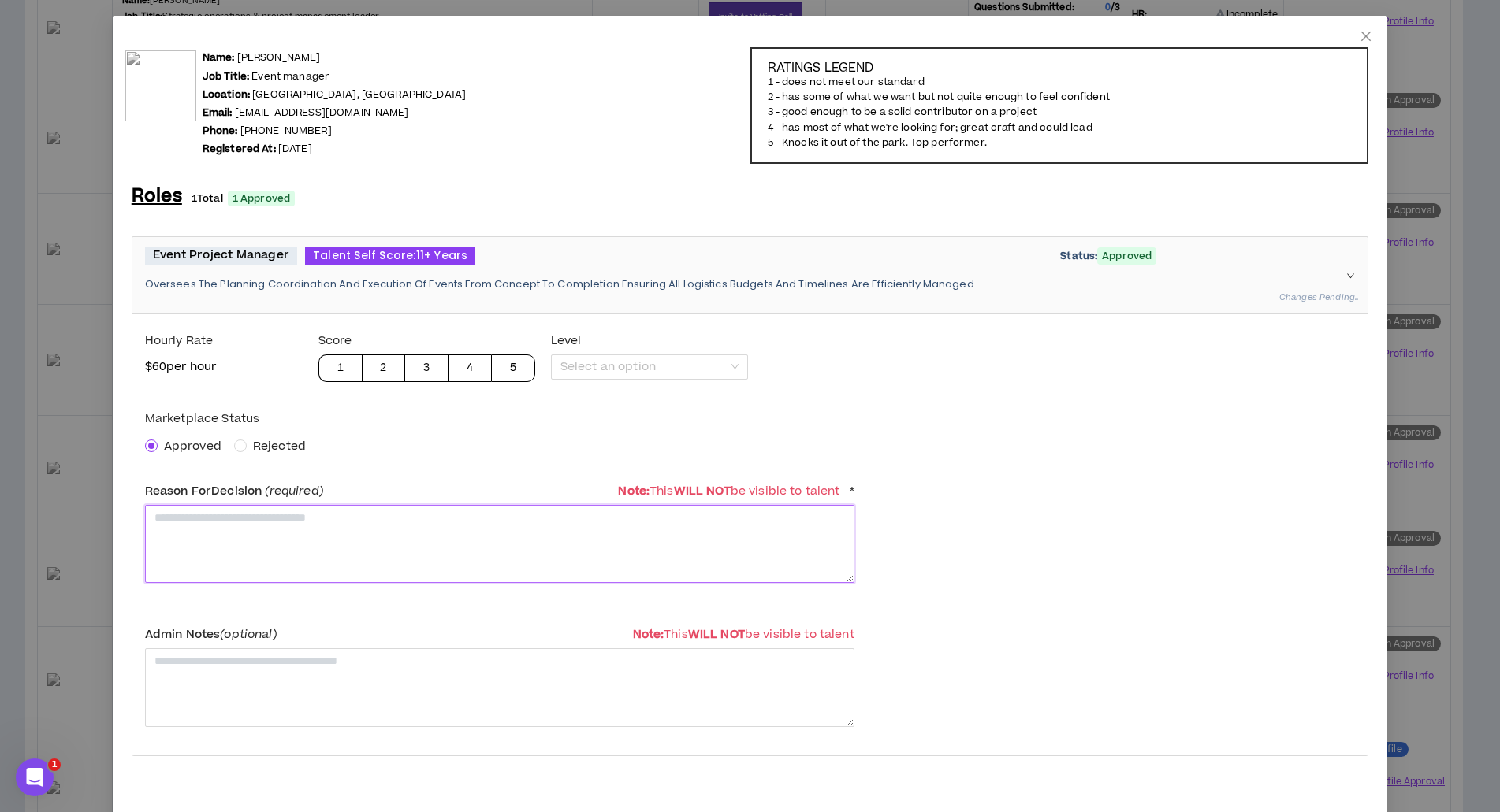
click at [209, 519] on textarea at bounding box center [499, 544] width 710 height 78
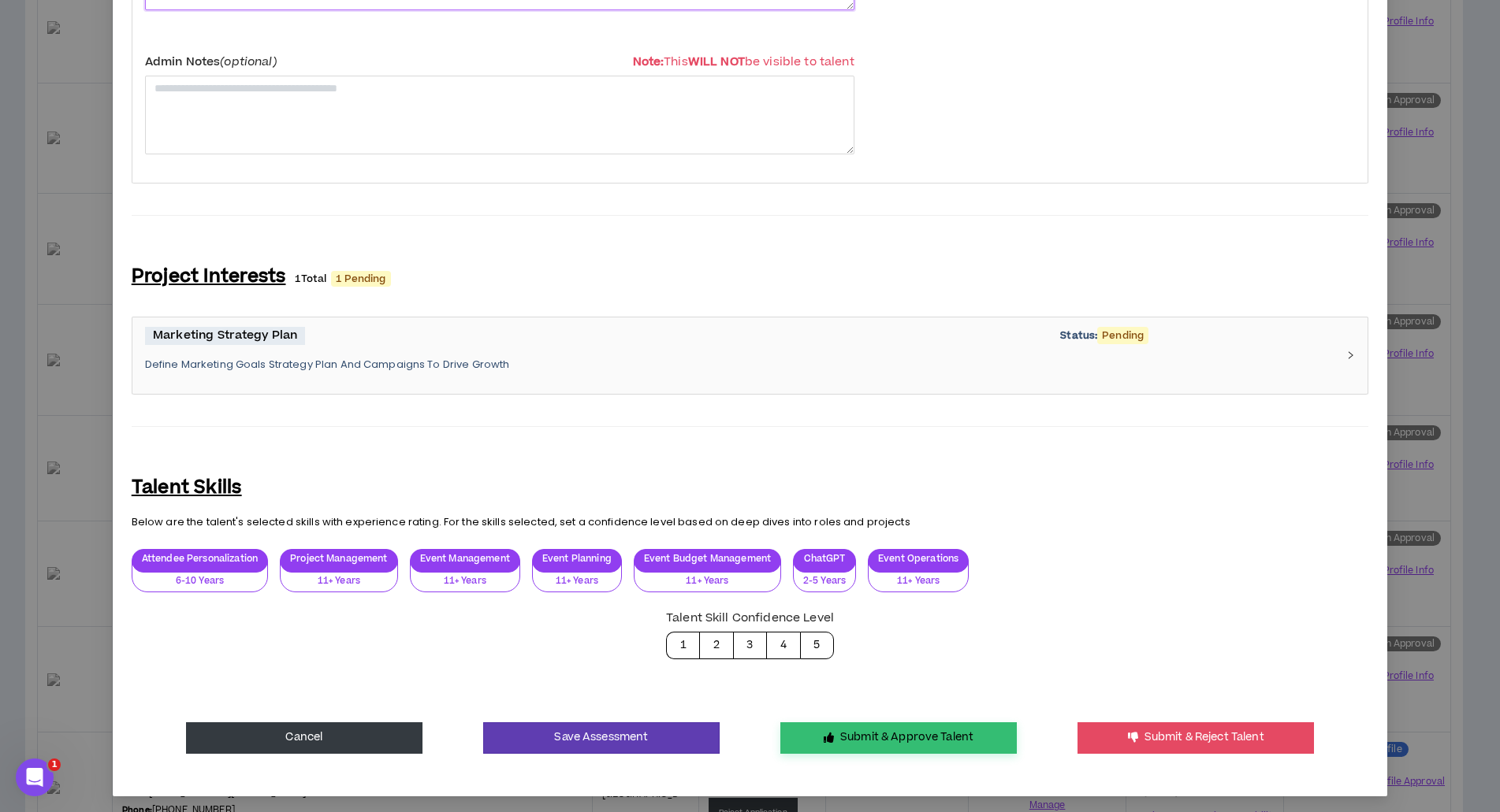
type textarea "**********"
click at [838, 733] on button "Submit & Approve Talent" at bounding box center [899, 738] width 236 height 32
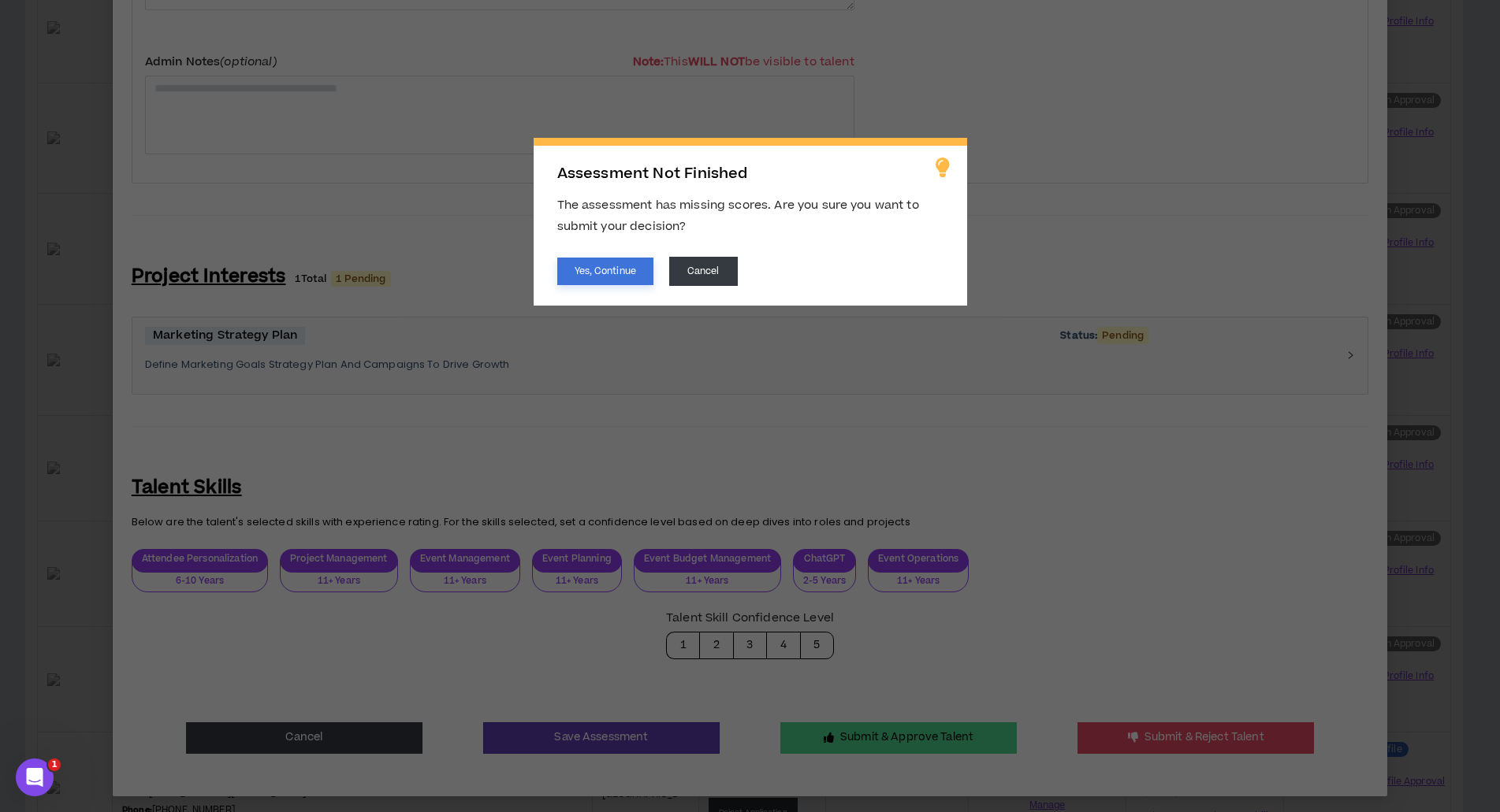
click at [581, 280] on button "Yes, Continue" at bounding box center [605, 271] width 96 height 28
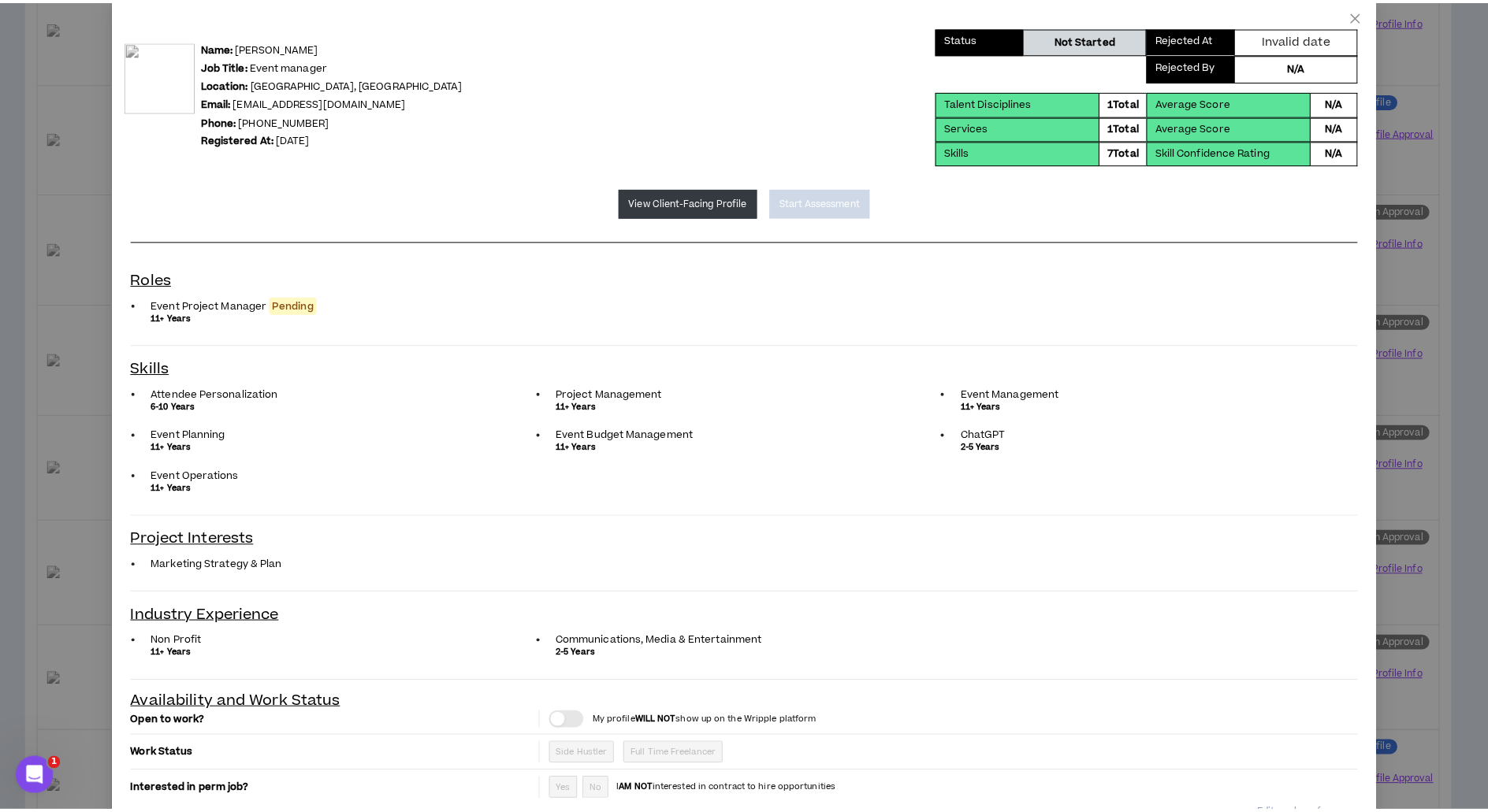
scroll to position [0, 0]
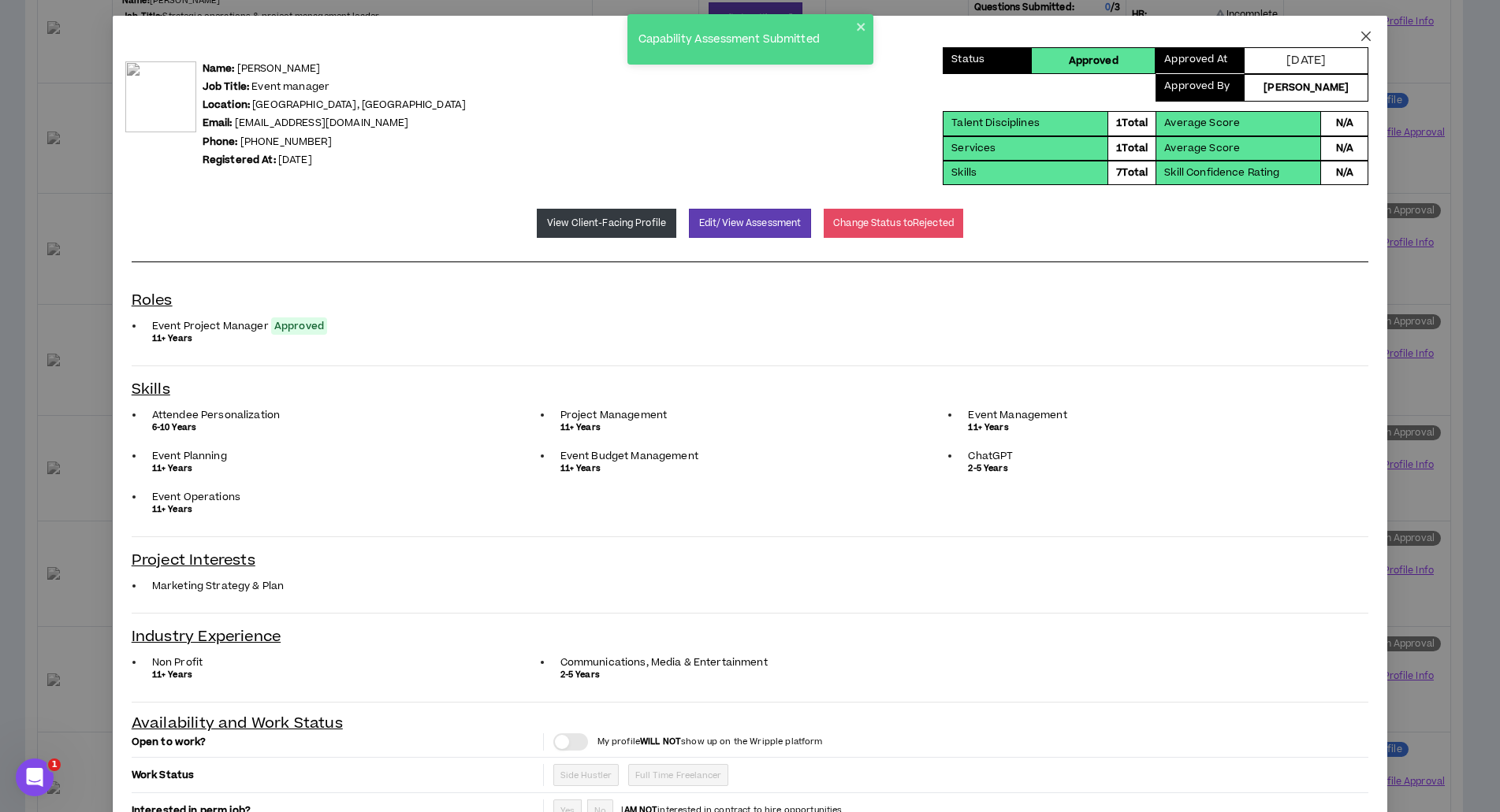
click at [1361, 36] on icon "close" at bounding box center [1366, 37] width 10 height 10
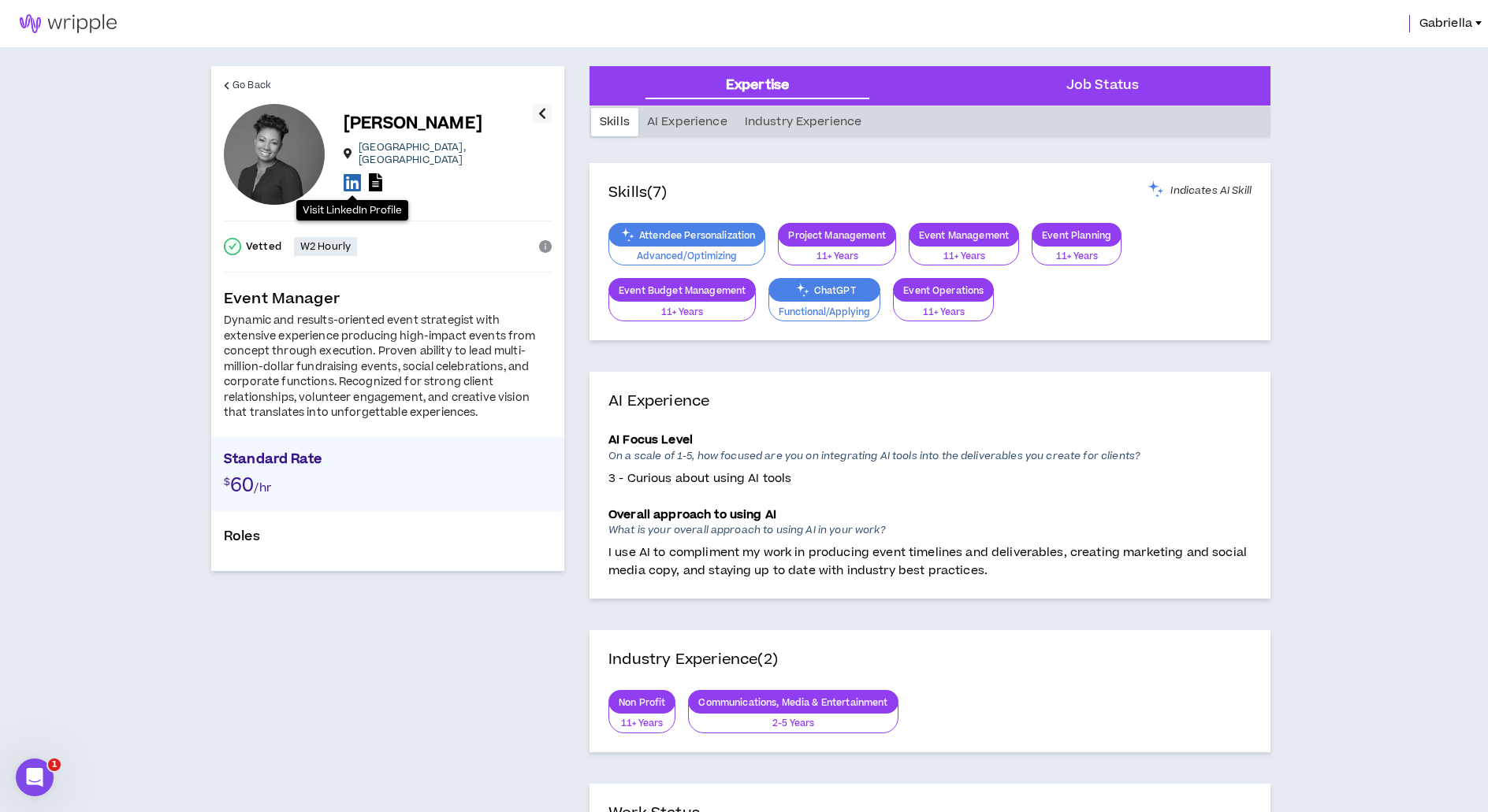
click at [355, 173] on icon at bounding box center [352, 182] width 17 height 20
